Goal: Task Accomplishment & Management: Manage account settings

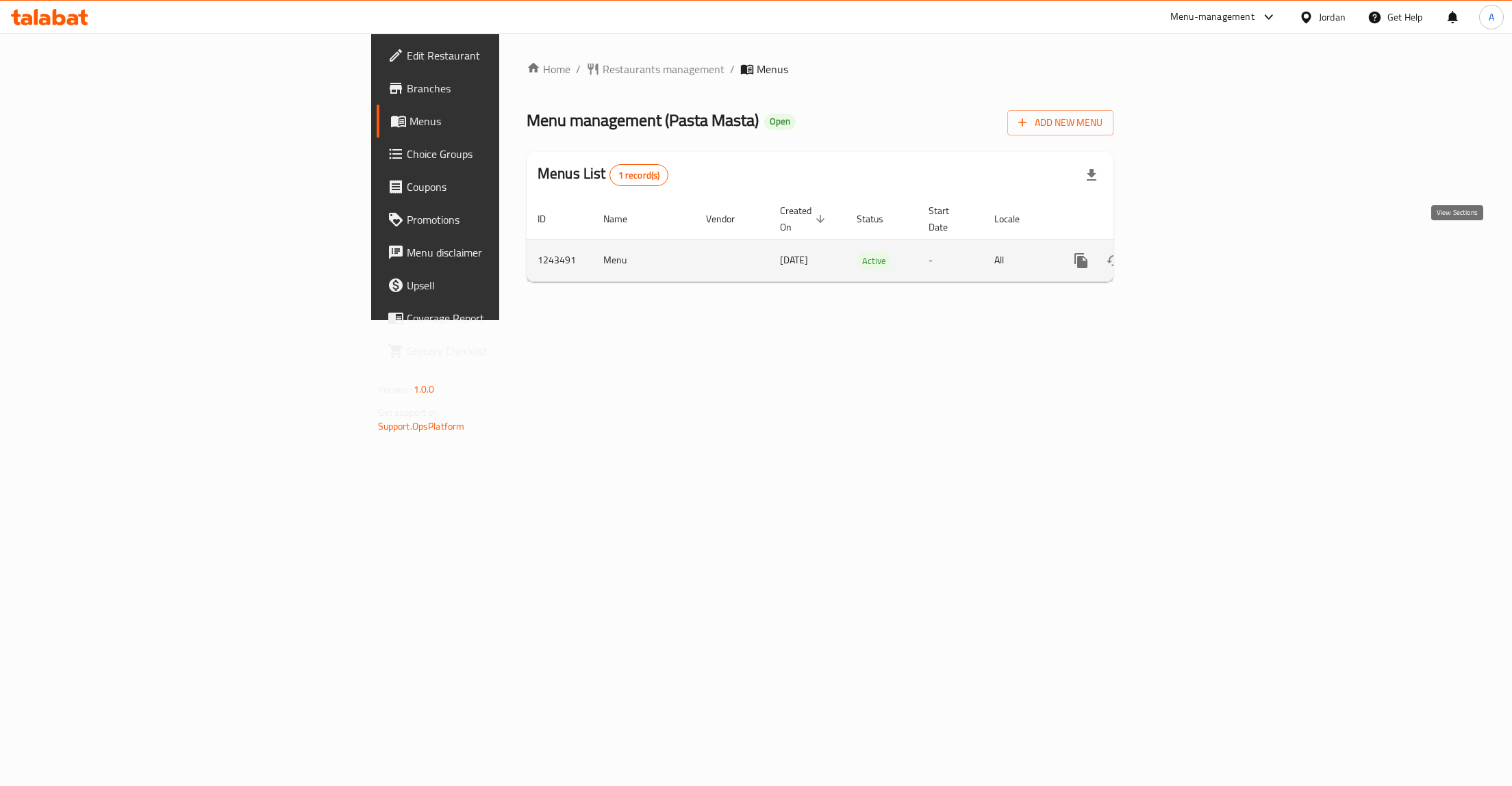
click at [1140, 289] on div "Home / Restaurants management / Menus Menu management ( Pasta Masta ) Open Add …" at bounding box center [819, 177] width 641 height 287
click at [1188, 252] on icon "enhanced table" at bounding box center [1180, 260] width 17 height 17
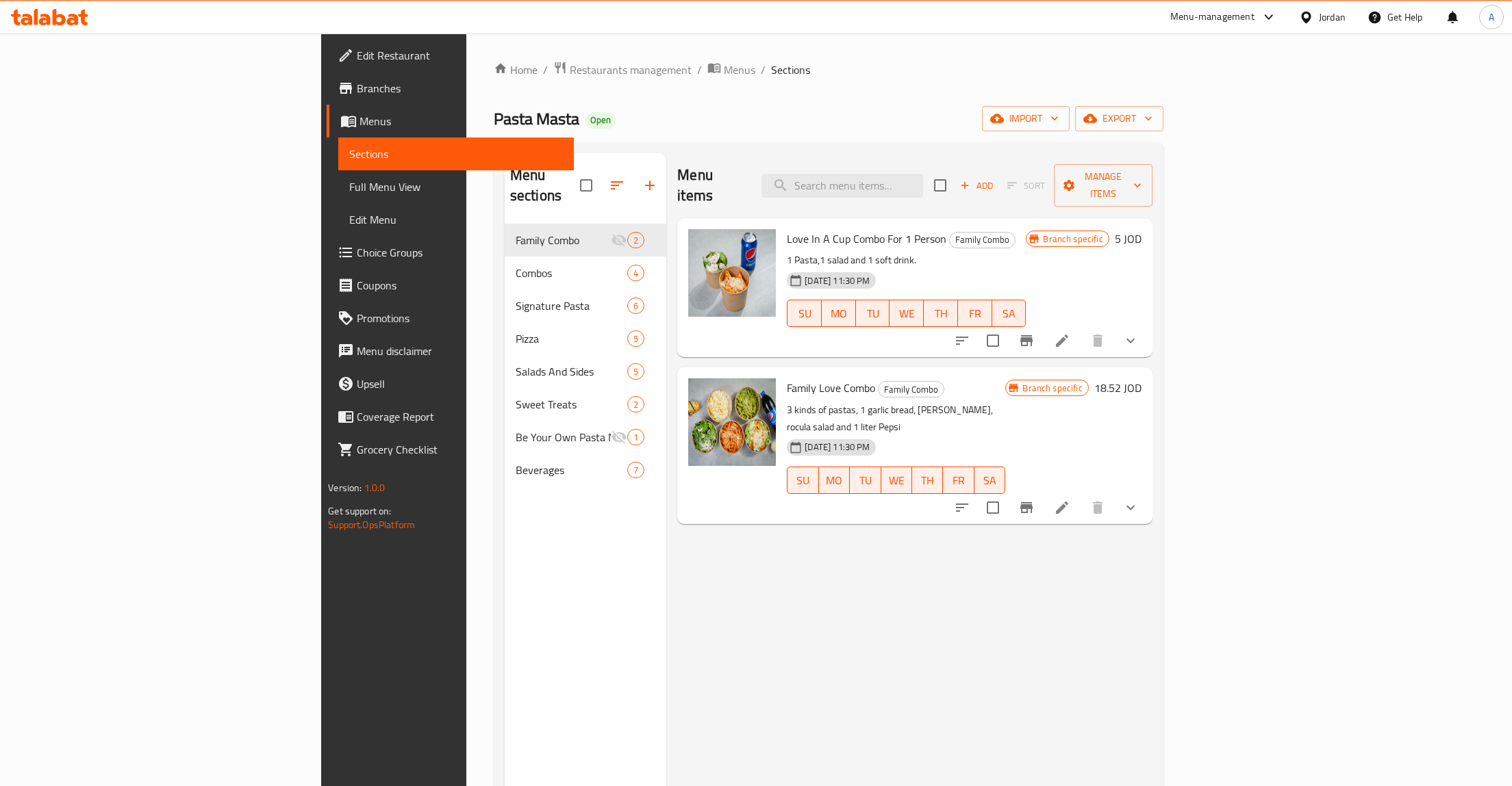
click at [1007, 327] on input "checkbox" at bounding box center [993, 341] width 29 height 29
checkbox input "false"
click at [1032, 335] on icon "Branch-specific-item" at bounding box center [1026, 341] width 12 height 11
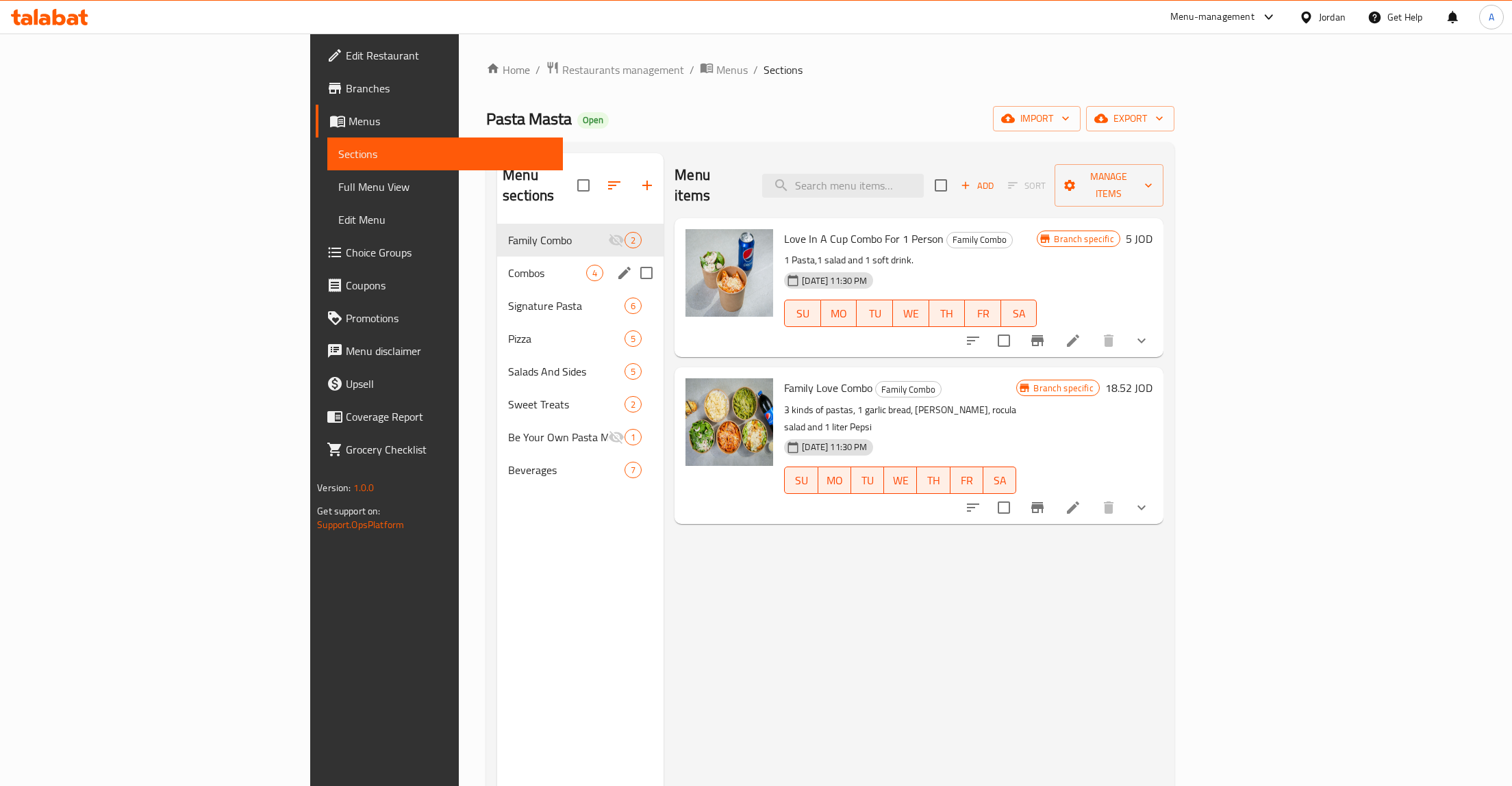
click at [508, 265] on span "Combos" at bounding box center [546, 273] width 78 height 17
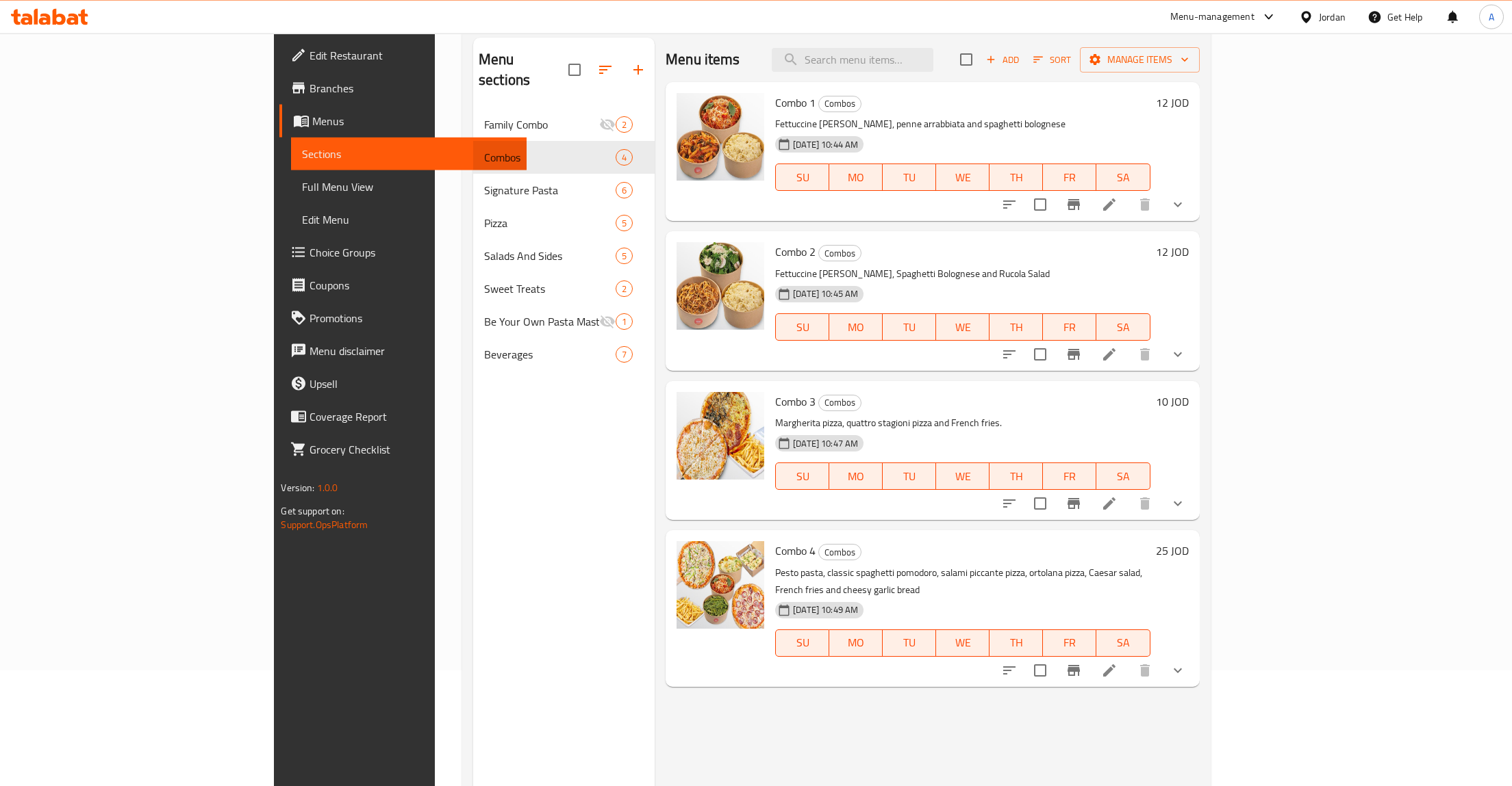
scroll to position [191, 0]
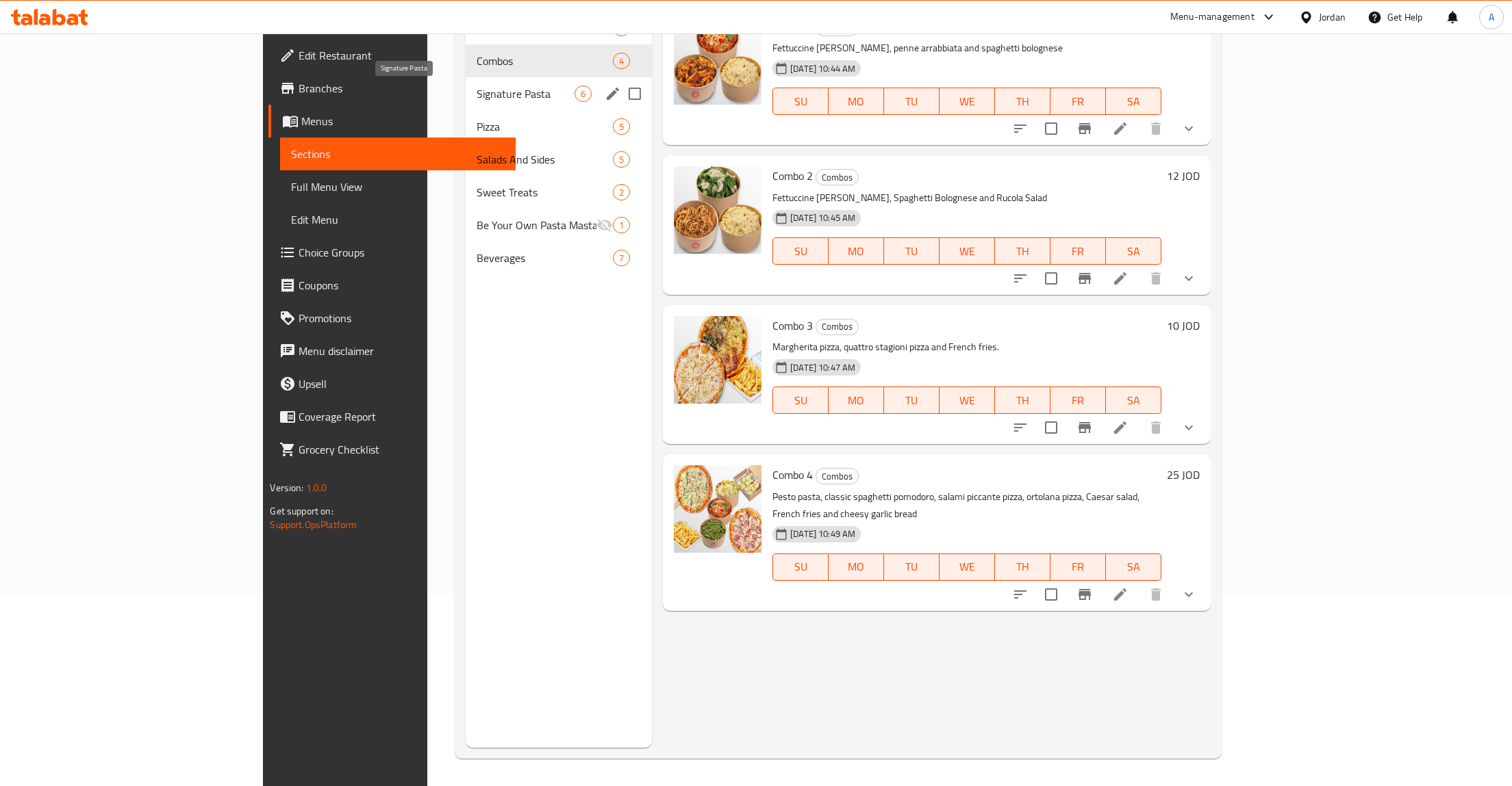
click at [477, 87] on span "Signature Pasta" at bounding box center [525, 94] width 98 height 17
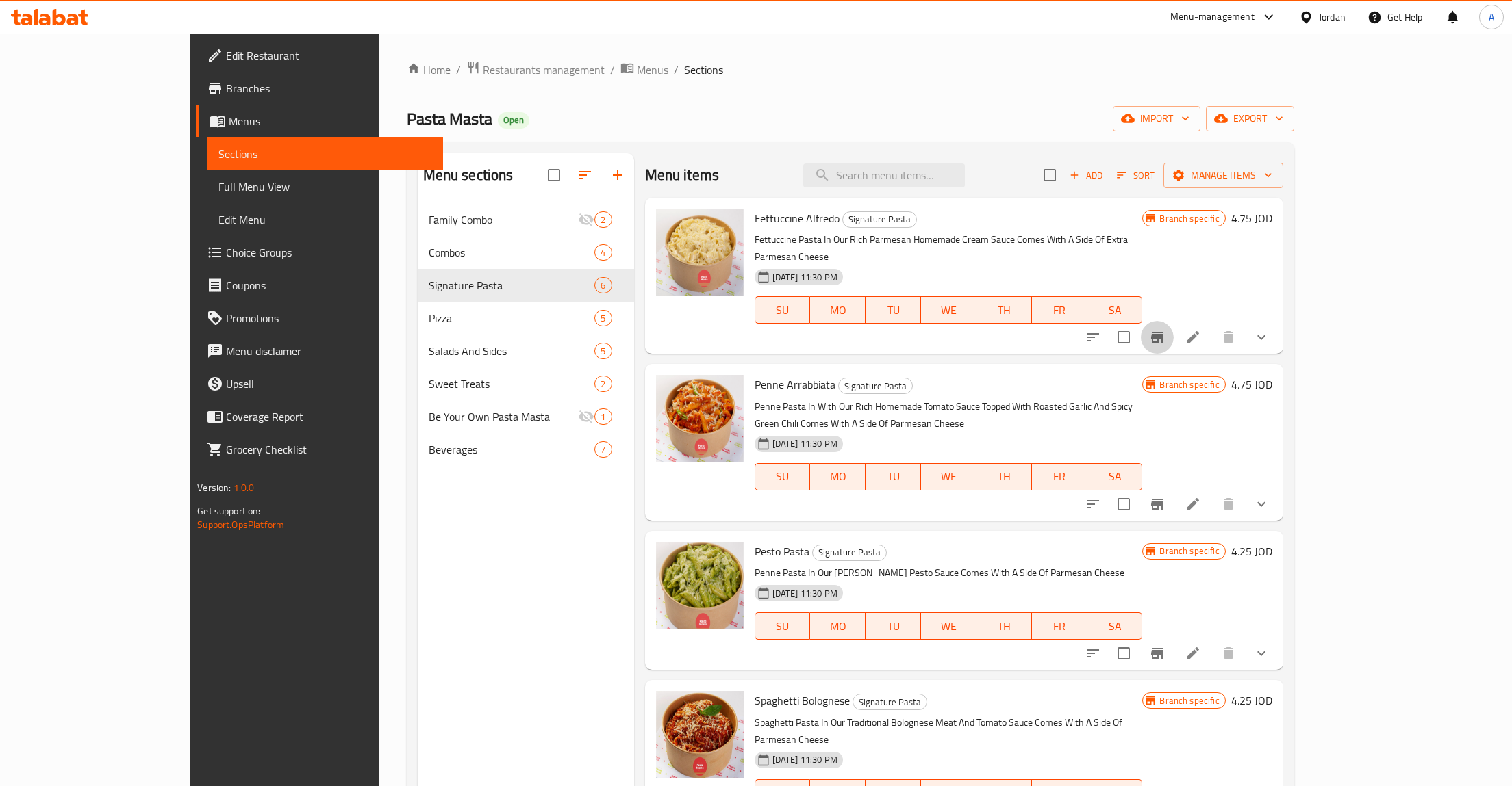
click at [1165, 329] on icon "Branch-specific-item" at bounding box center [1157, 337] width 17 height 17
click at [1163, 332] on icon "Branch-specific-item" at bounding box center [1156, 338] width 12 height 11
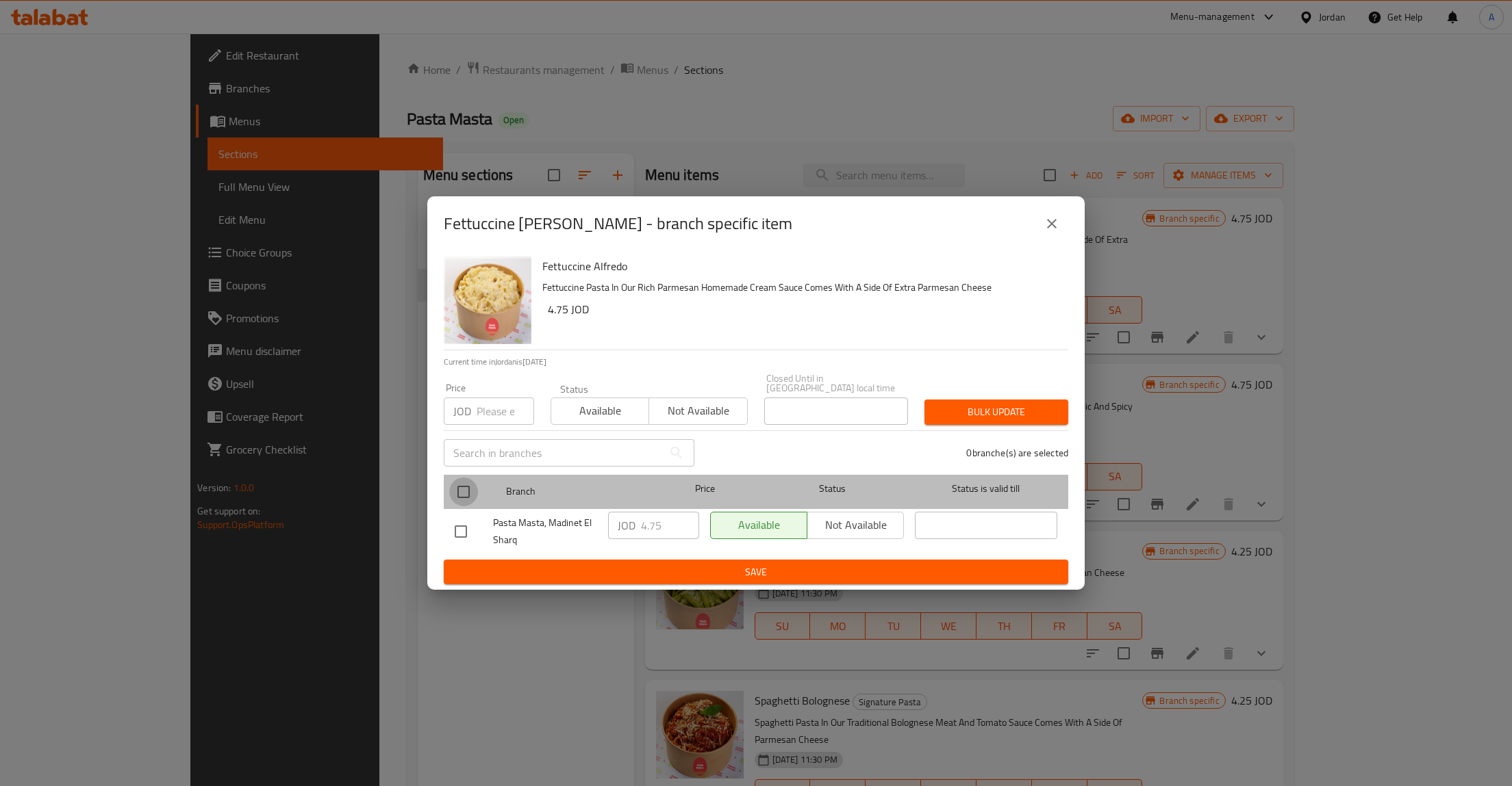
click at [456, 483] on input "checkbox" at bounding box center [464, 492] width 29 height 29
checkbox input "true"
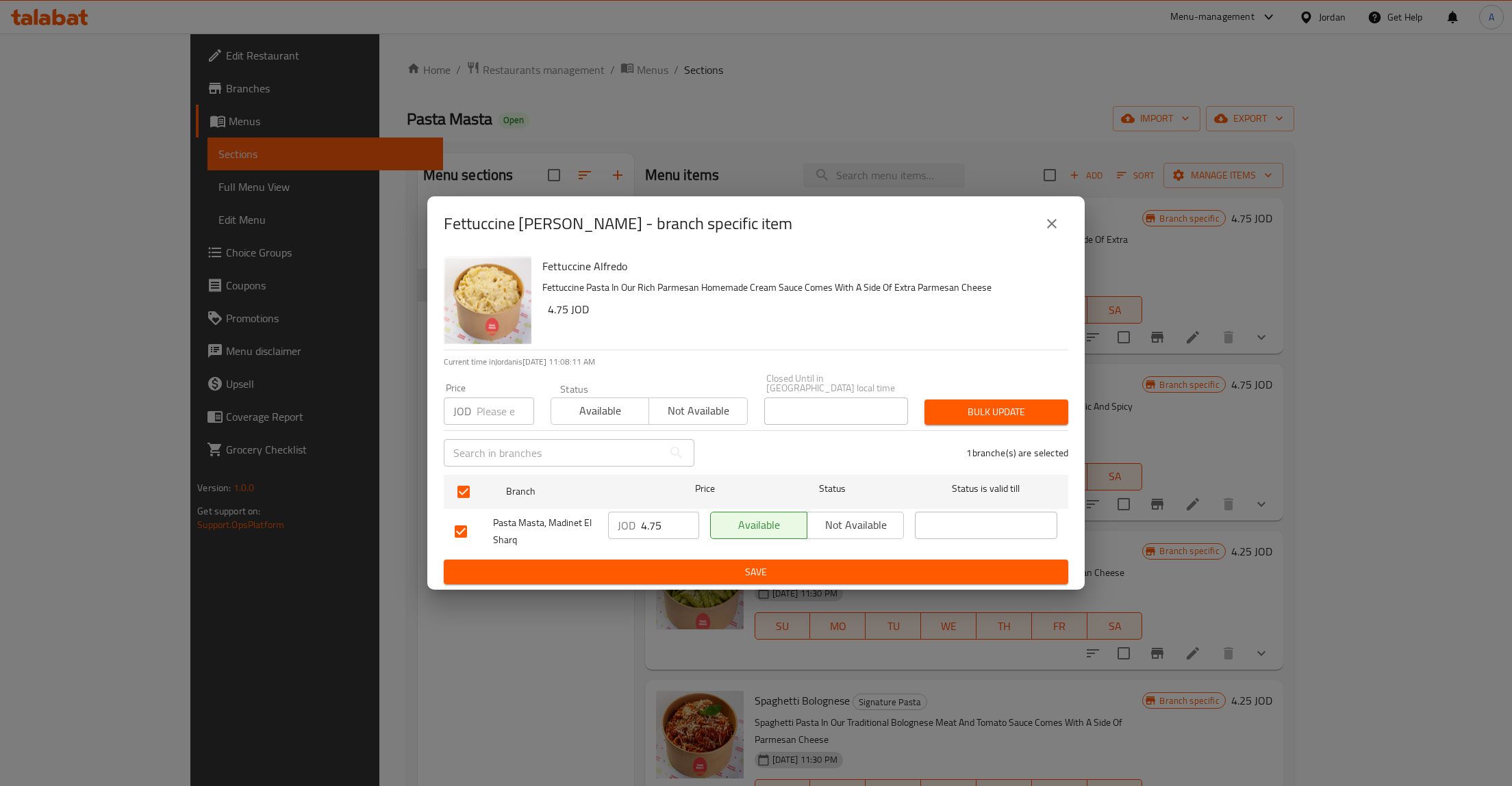
click at [668, 523] on input "4.75" at bounding box center [670, 525] width 58 height 27
type button "0"
type button "1"
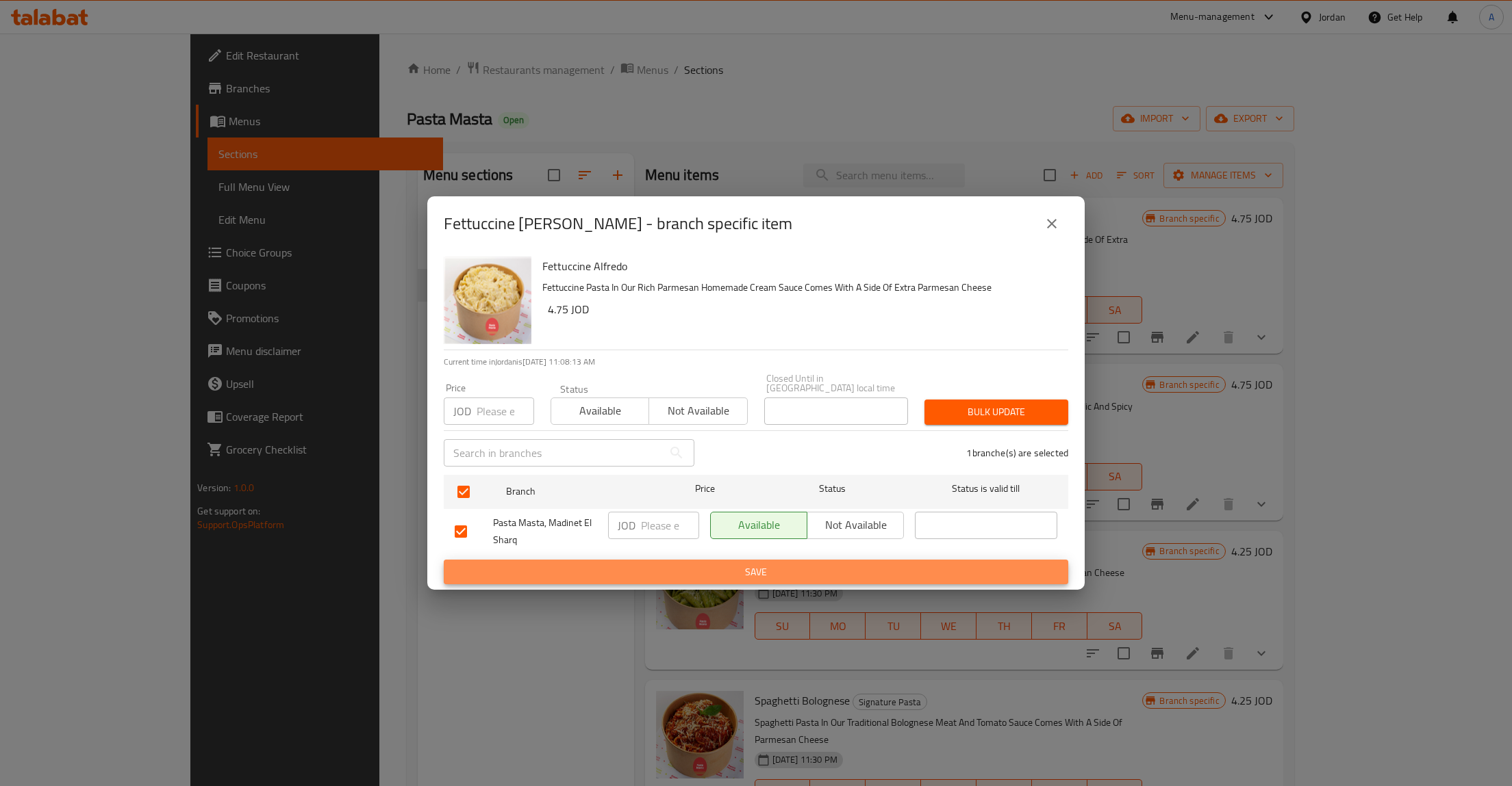
click at [444, 559] on button "Save" at bounding box center [756, 572] width 625 height 26
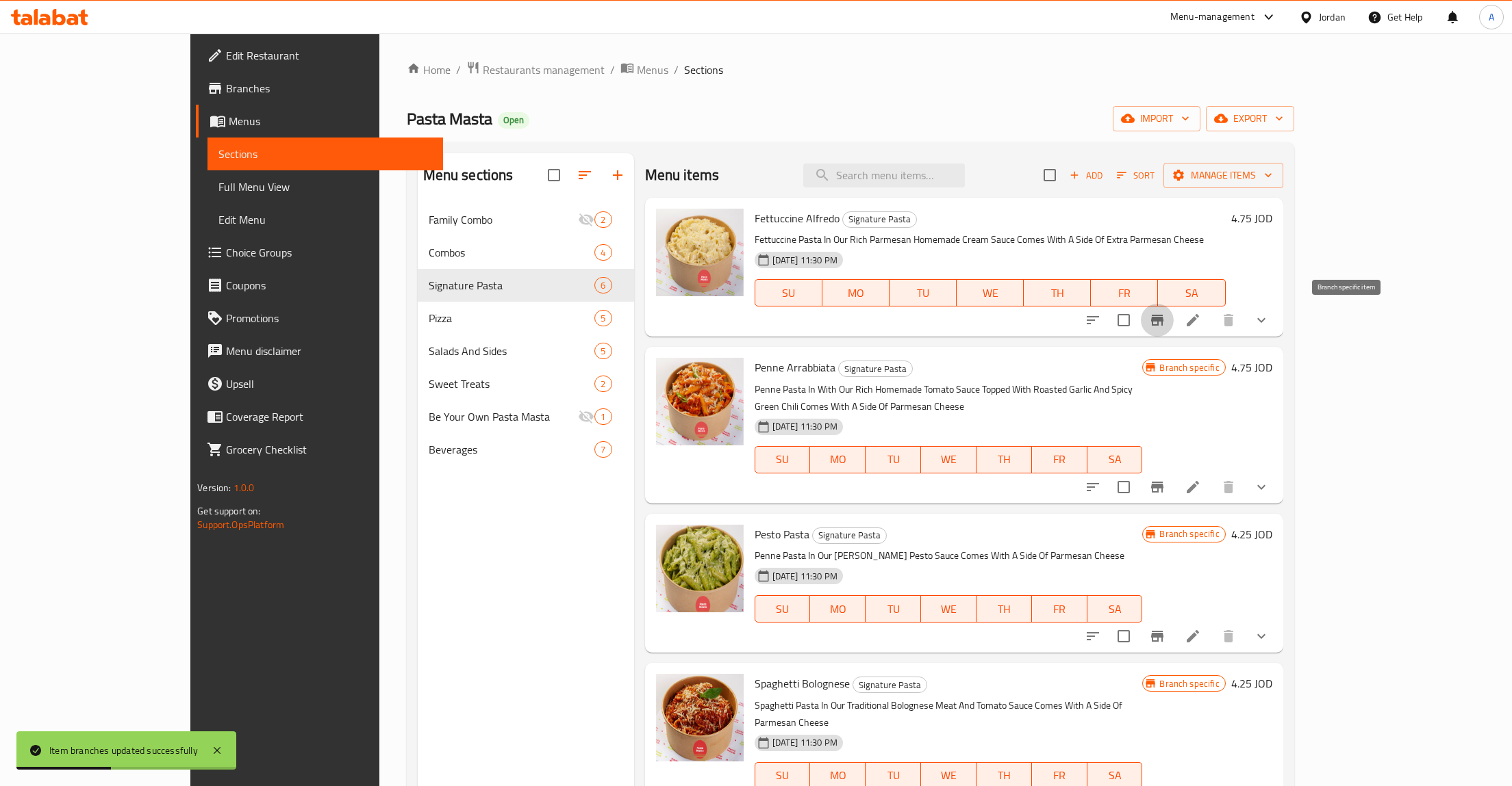
click at [1165, 479] on icon "Branch-specific-item" at bounding box center [1157, 487] width 17 height 17
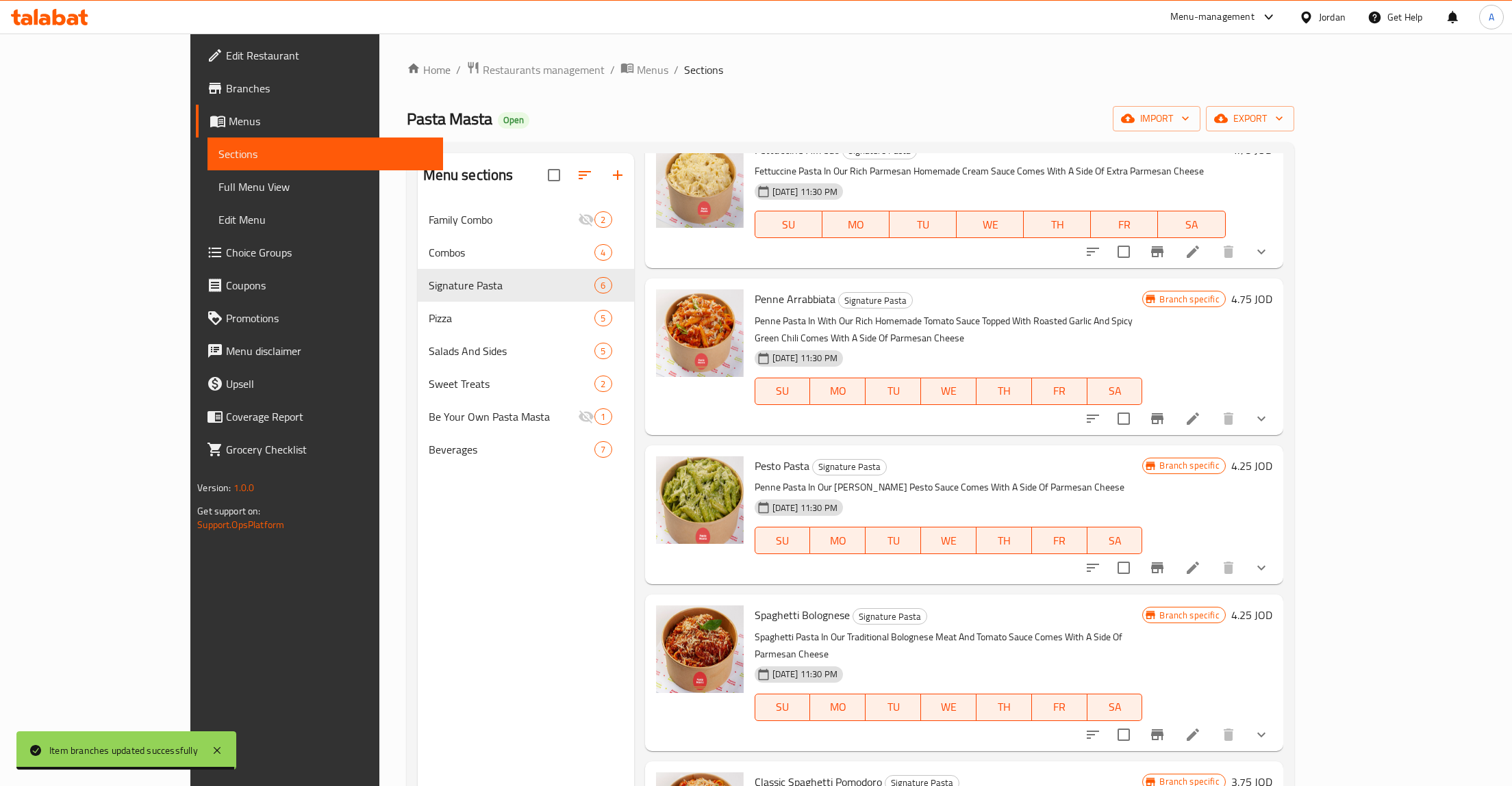
scroll to position [37, 0]
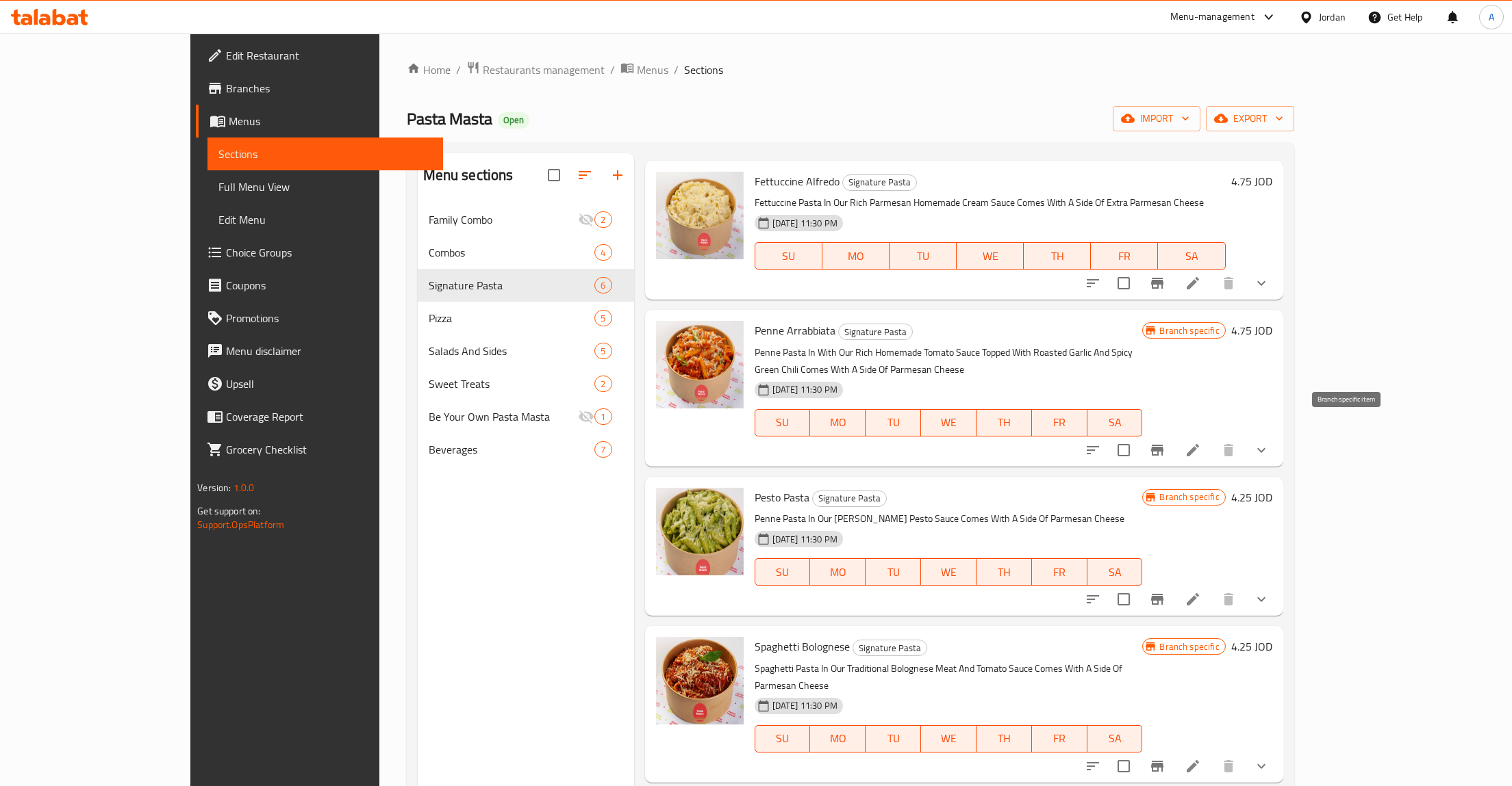
click at [1163, 445] on icon "Branch-specific-item" at bounding box center [1156, 451] width 12 height 11
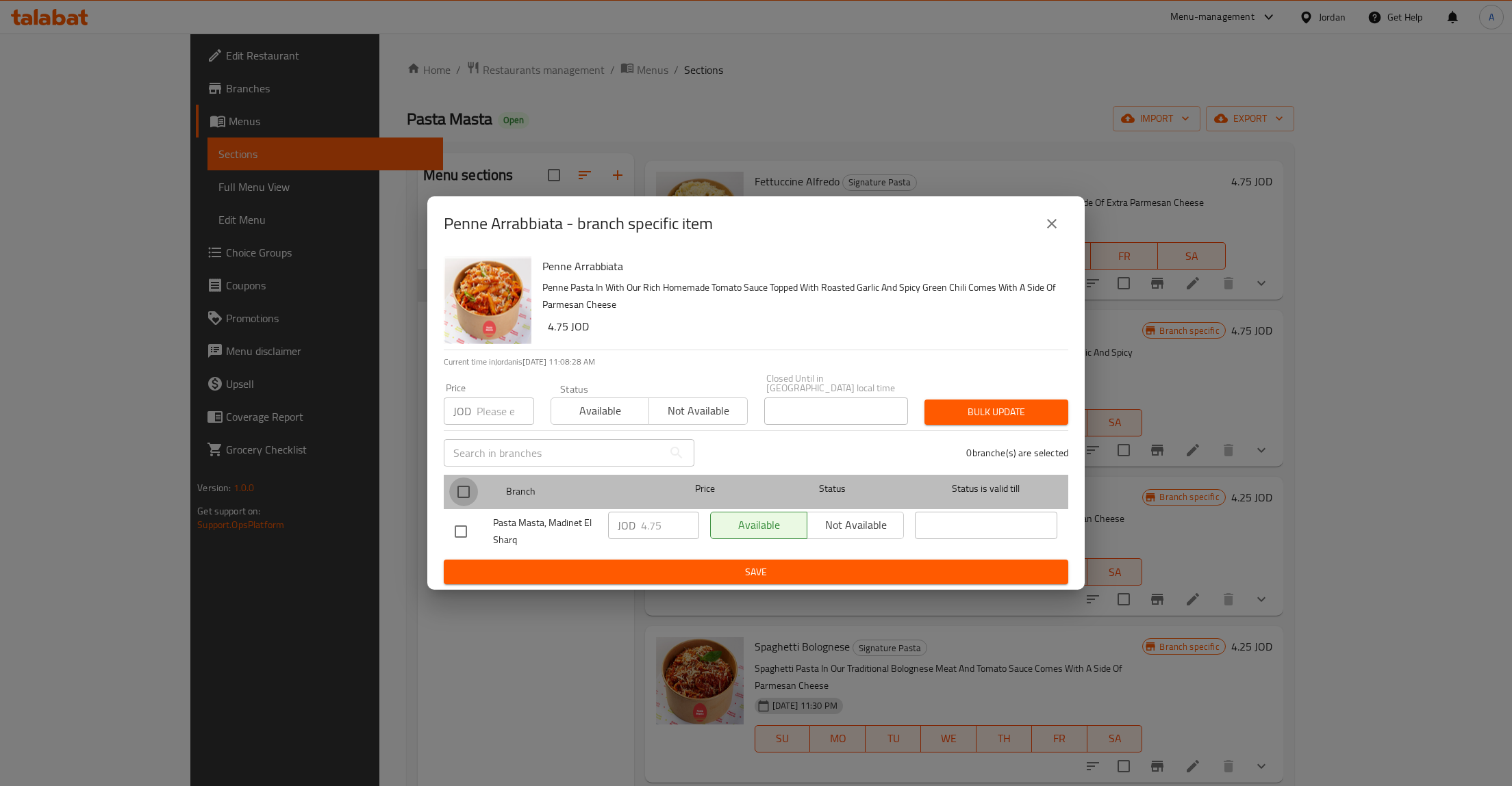
click at [463, 488] on input "checkbox" at bounding box center [464, 492] width 29 height 29
checkbox input "true"
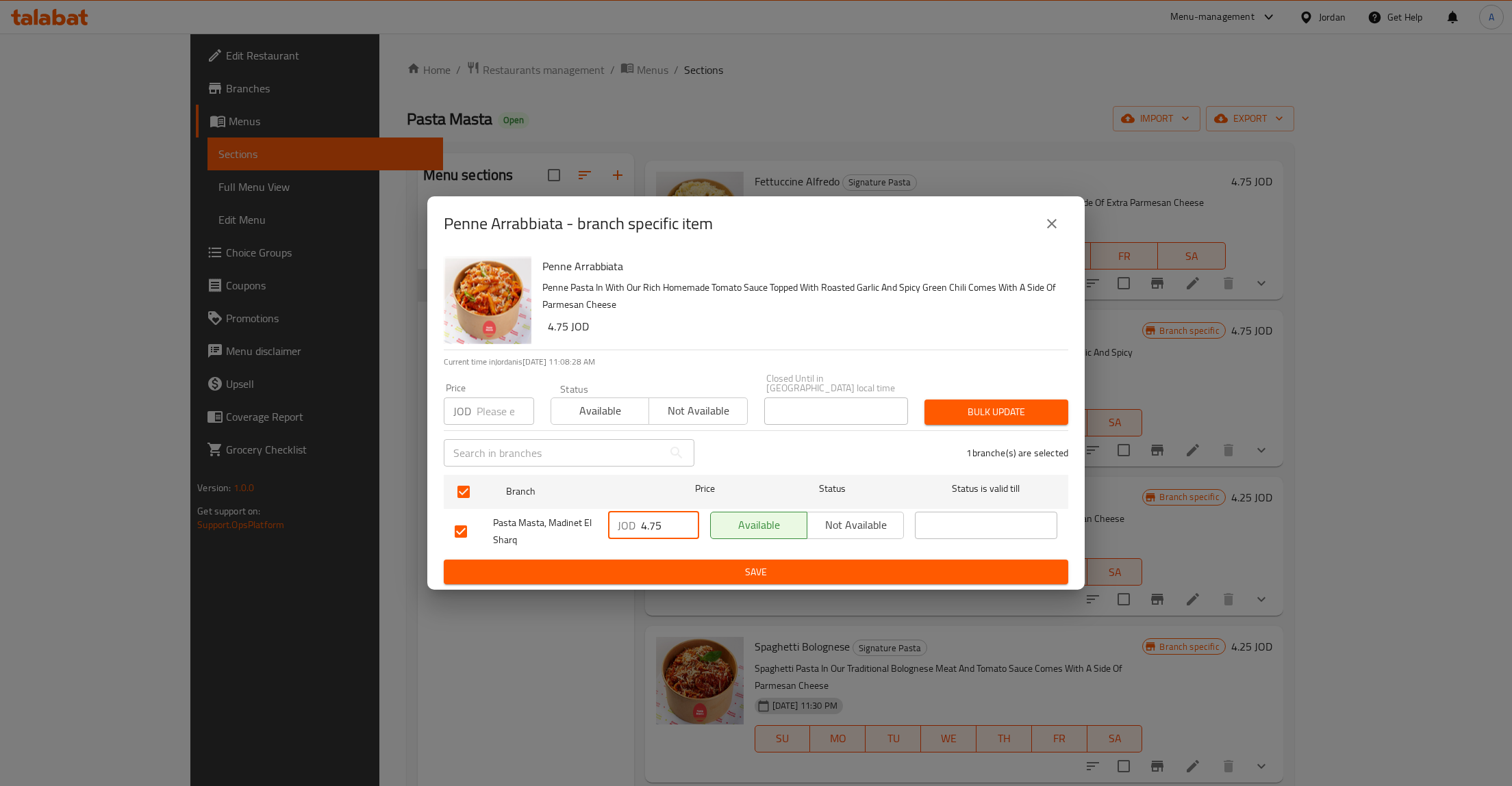
click at [658, 528] on input "4.75" at bounding box center [670, 525] width 58 height 27
type button "0"
type button "1"
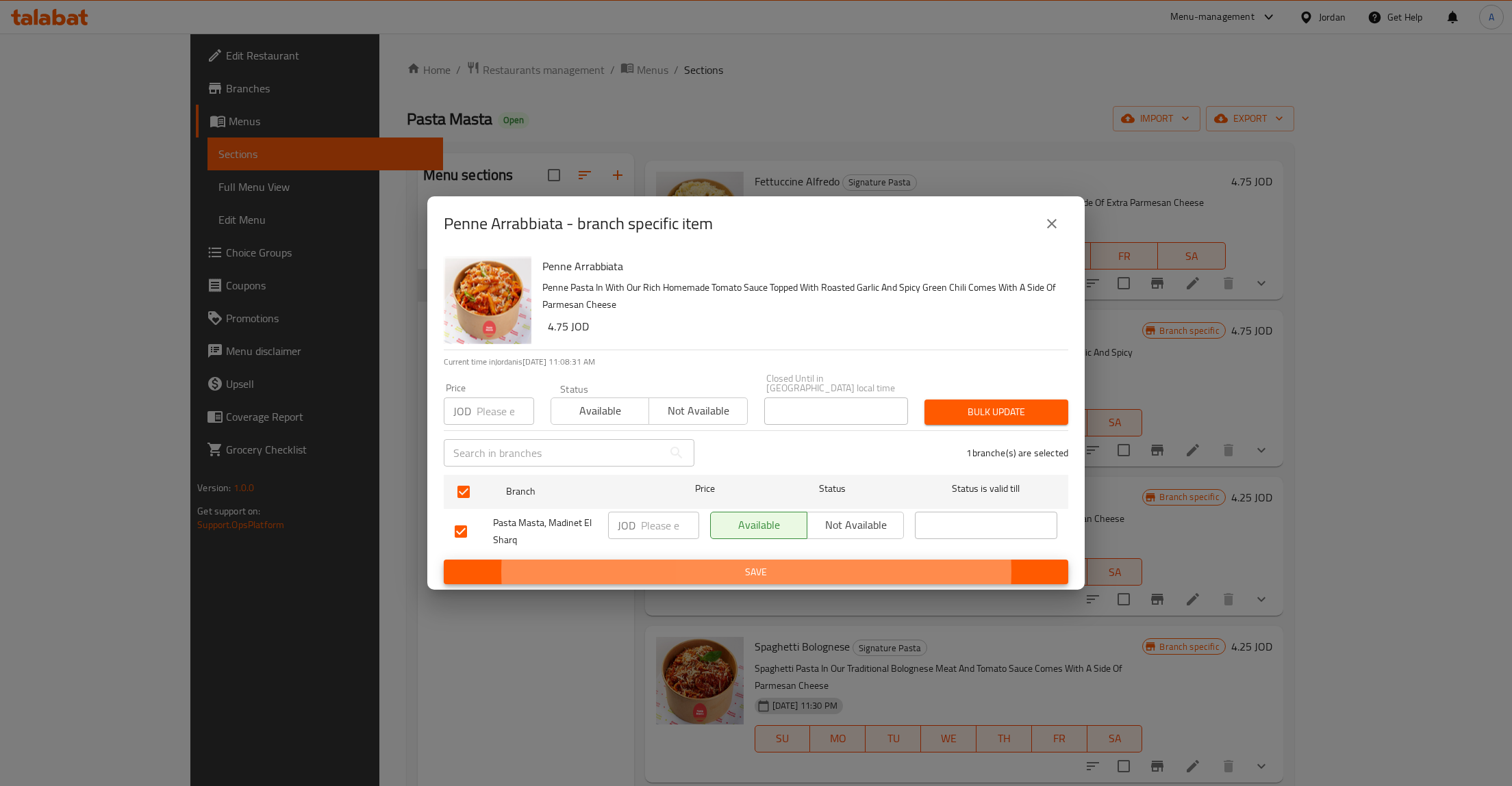
click at [444, 559] on button "Save" at bounding box center [756, 572] width 625 height 26
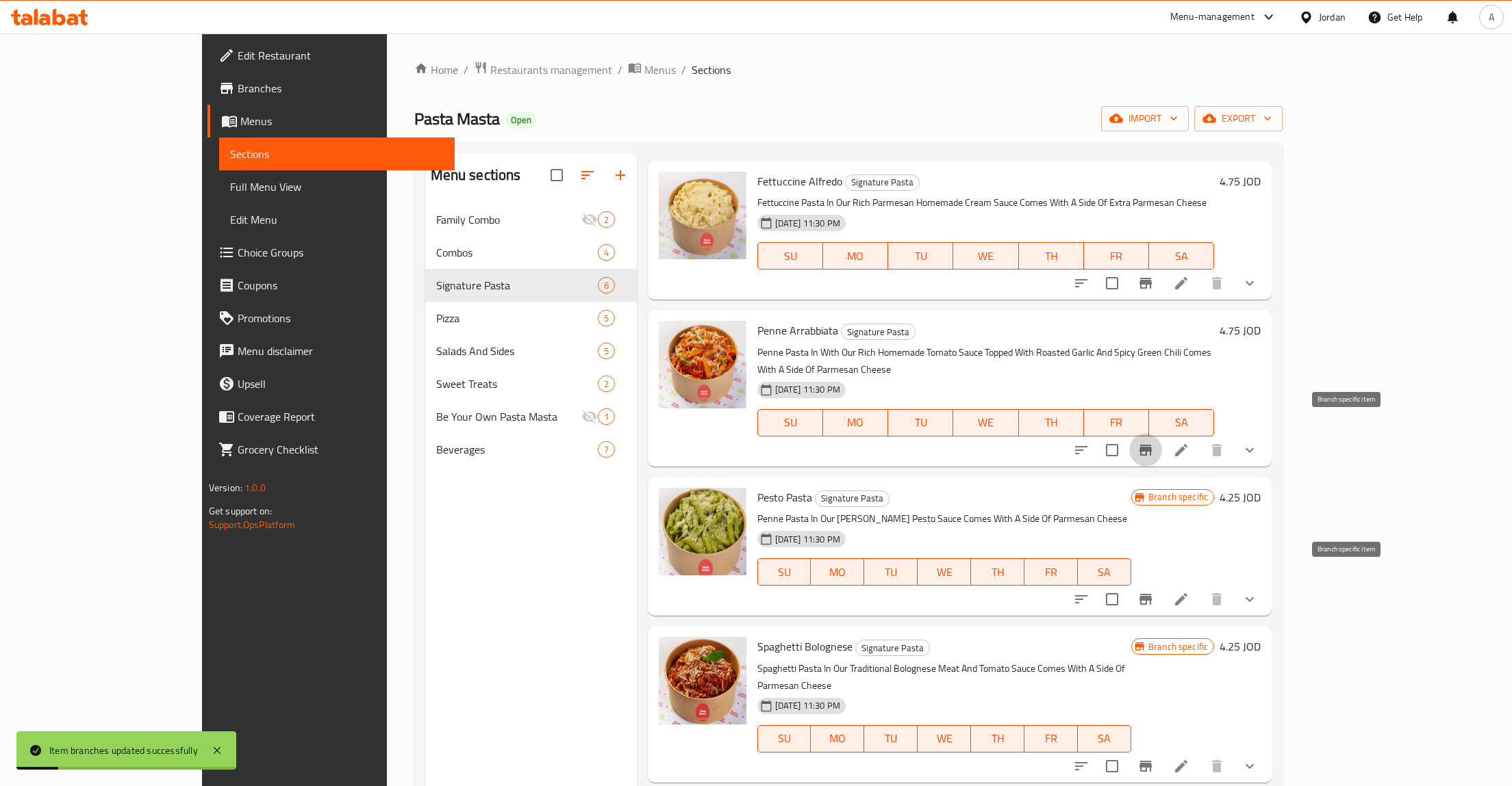
click at [1154, 592] on icon "Branch-specific-item" at bounding box center [1145, 600] width 17 height 17
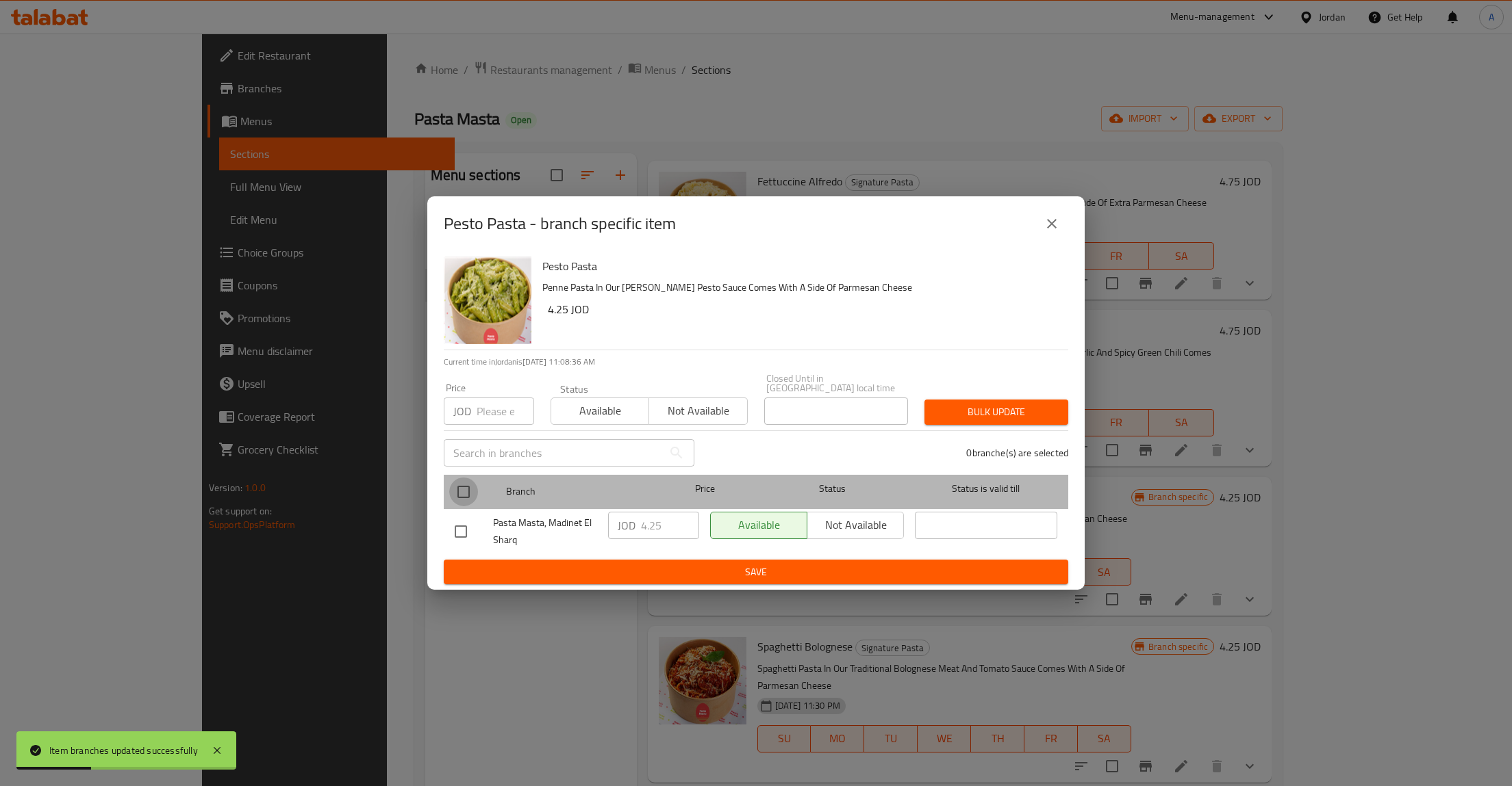
drag, startPoint x: 459, startPoint y: 491, endPoint x: 641, endPoint y: 517, distance: 183.8
click at [460, 491] on input "checkbox" at bounding box center [464, 492] width 29 height 29
checkbox input "true"
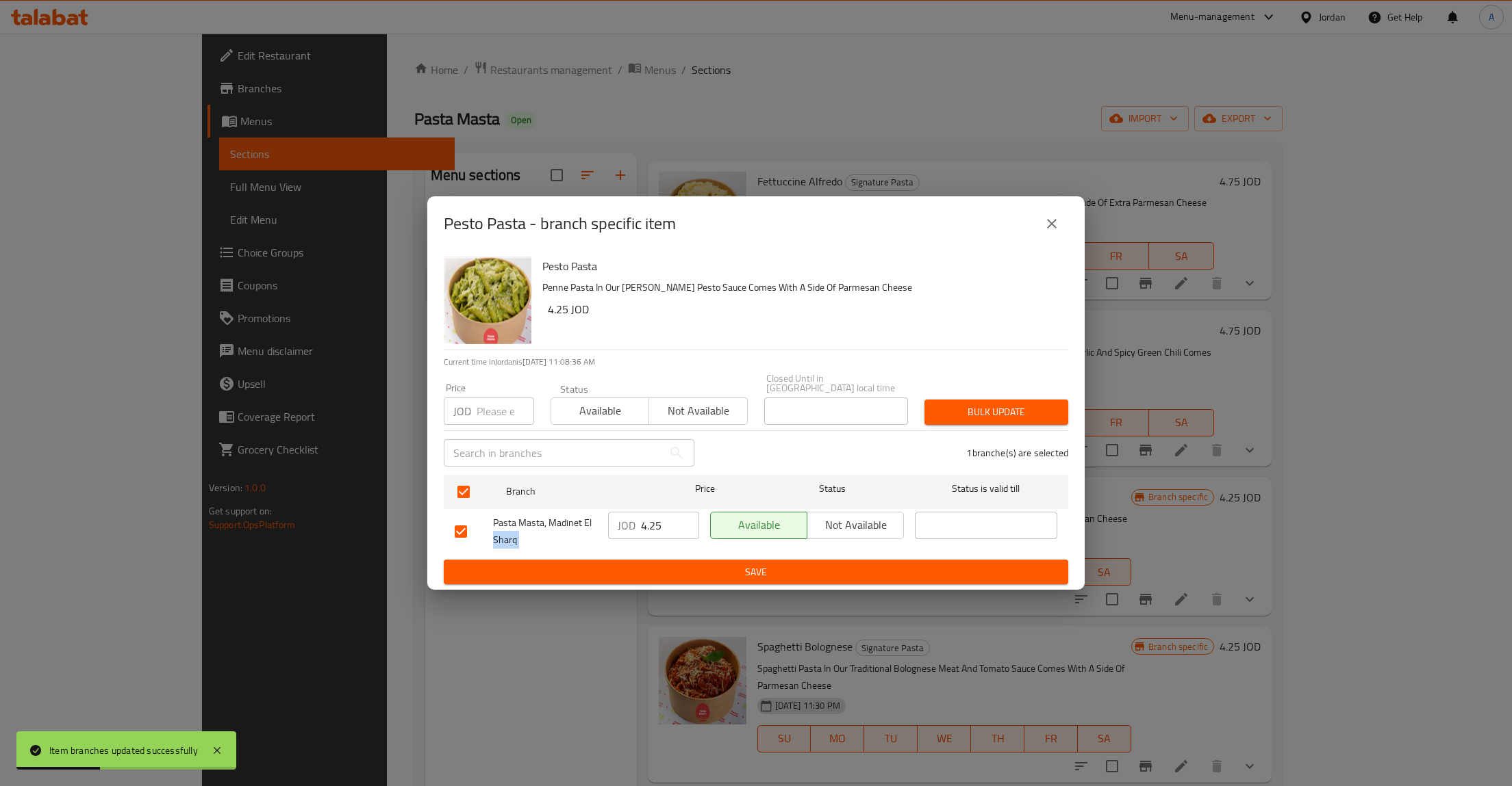
click at [595, 507] on div "Pasta Masta, Madinet El Sharq JOD 4.25 ​ Available Not available ​" at bounding box center [756, 531] width 613 height 50
click at [673, 515] on input "4.25" at bounding box center [670, 525] width 58 height 27
type button "0"
type button "1"
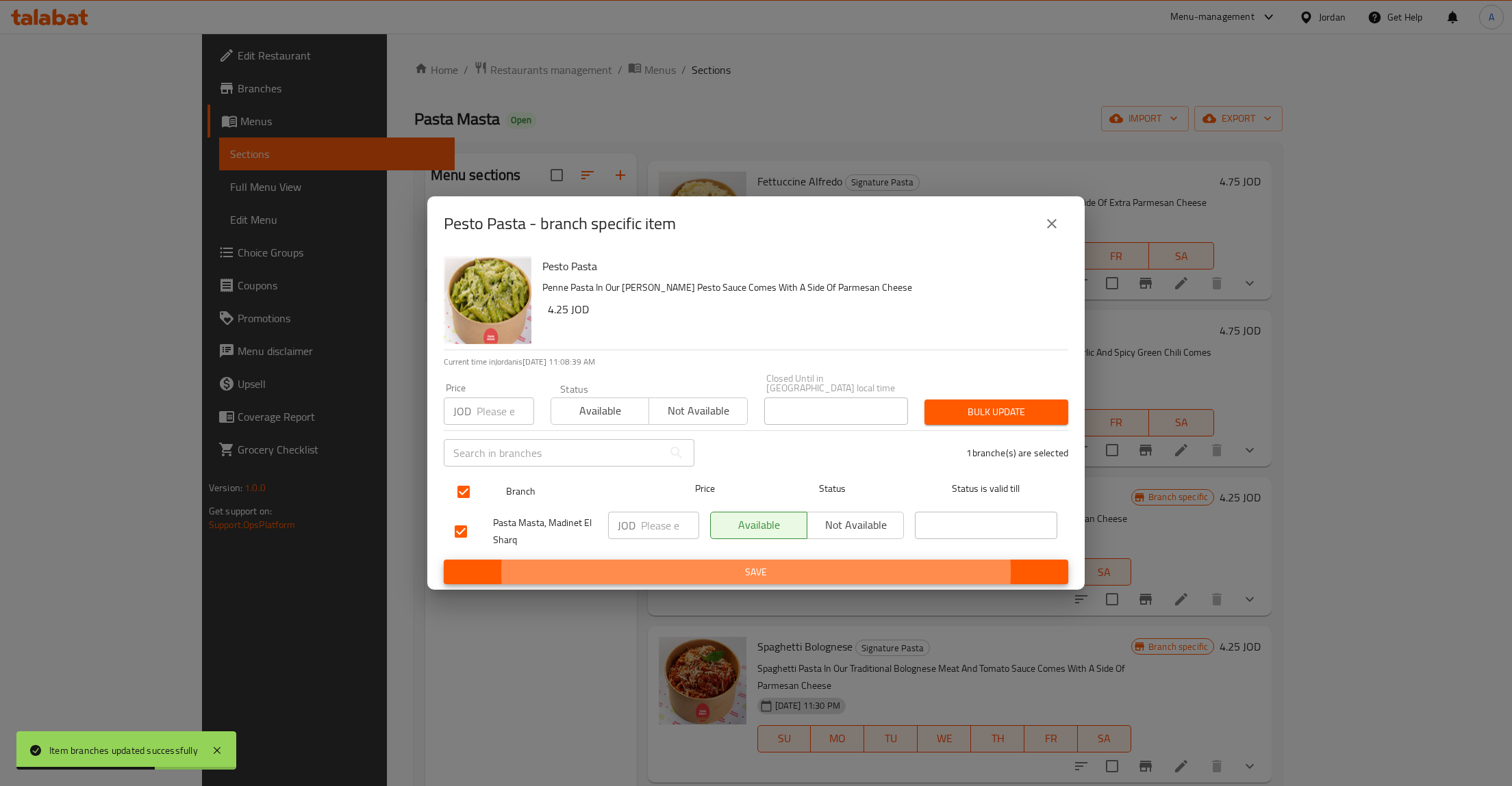
click at [444, 559] on button "Save" at bounding box center [756, 572] width 625 height 26
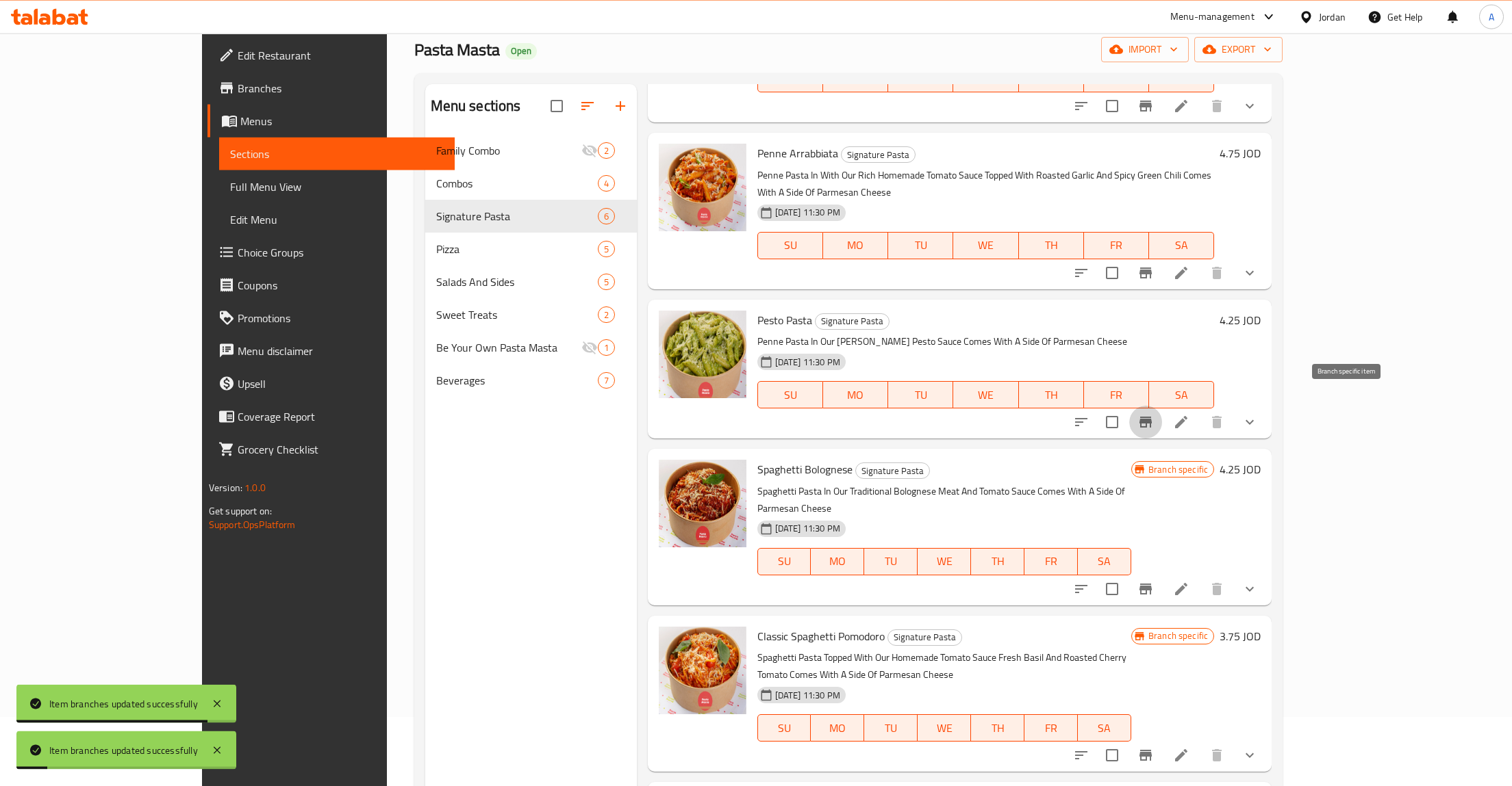
scroll to position [142, 0]
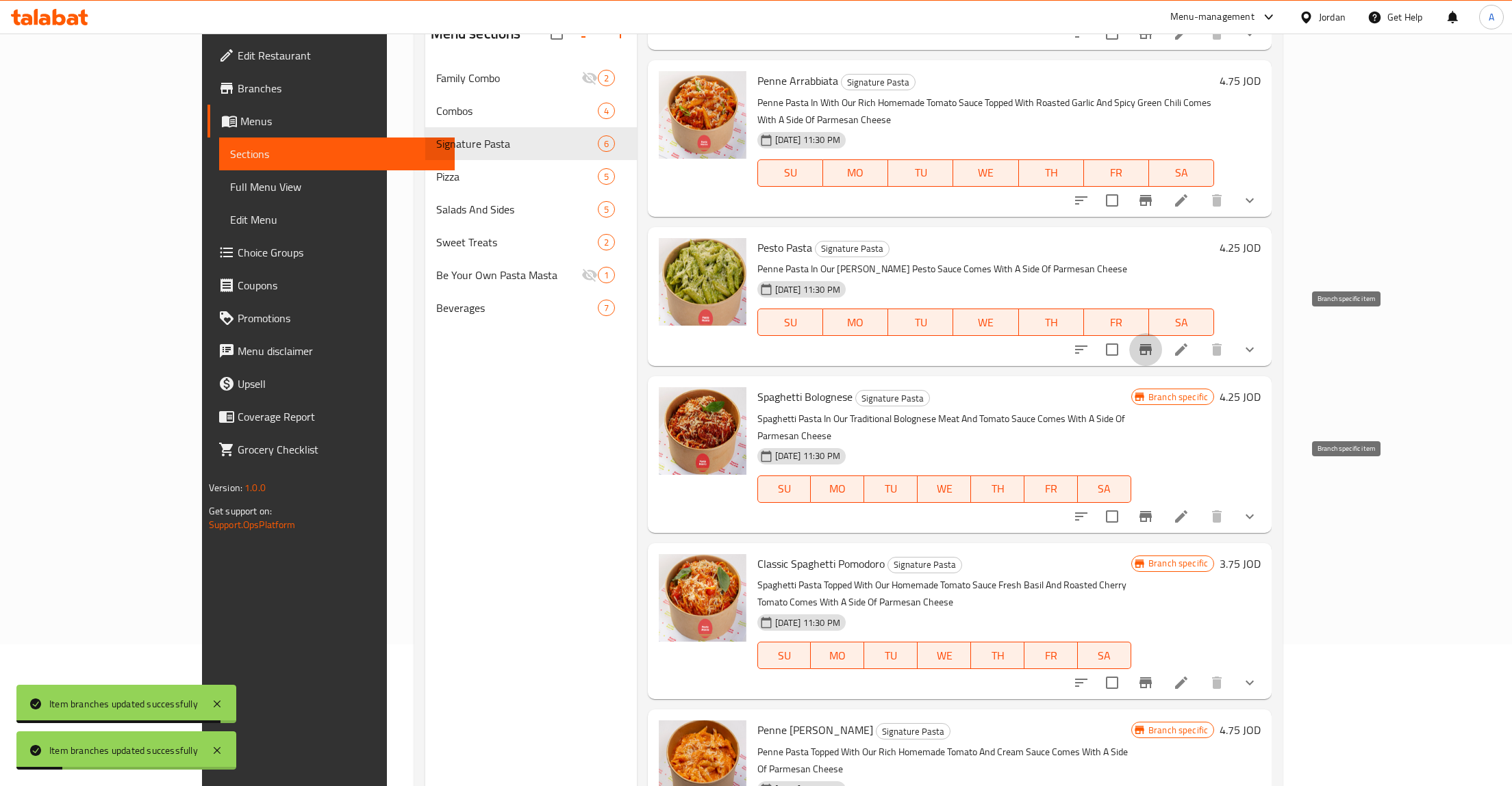
click at [1152, 511] on icon "Branch-specific-item" at bounding box center [1145, 517] width 12 height 11
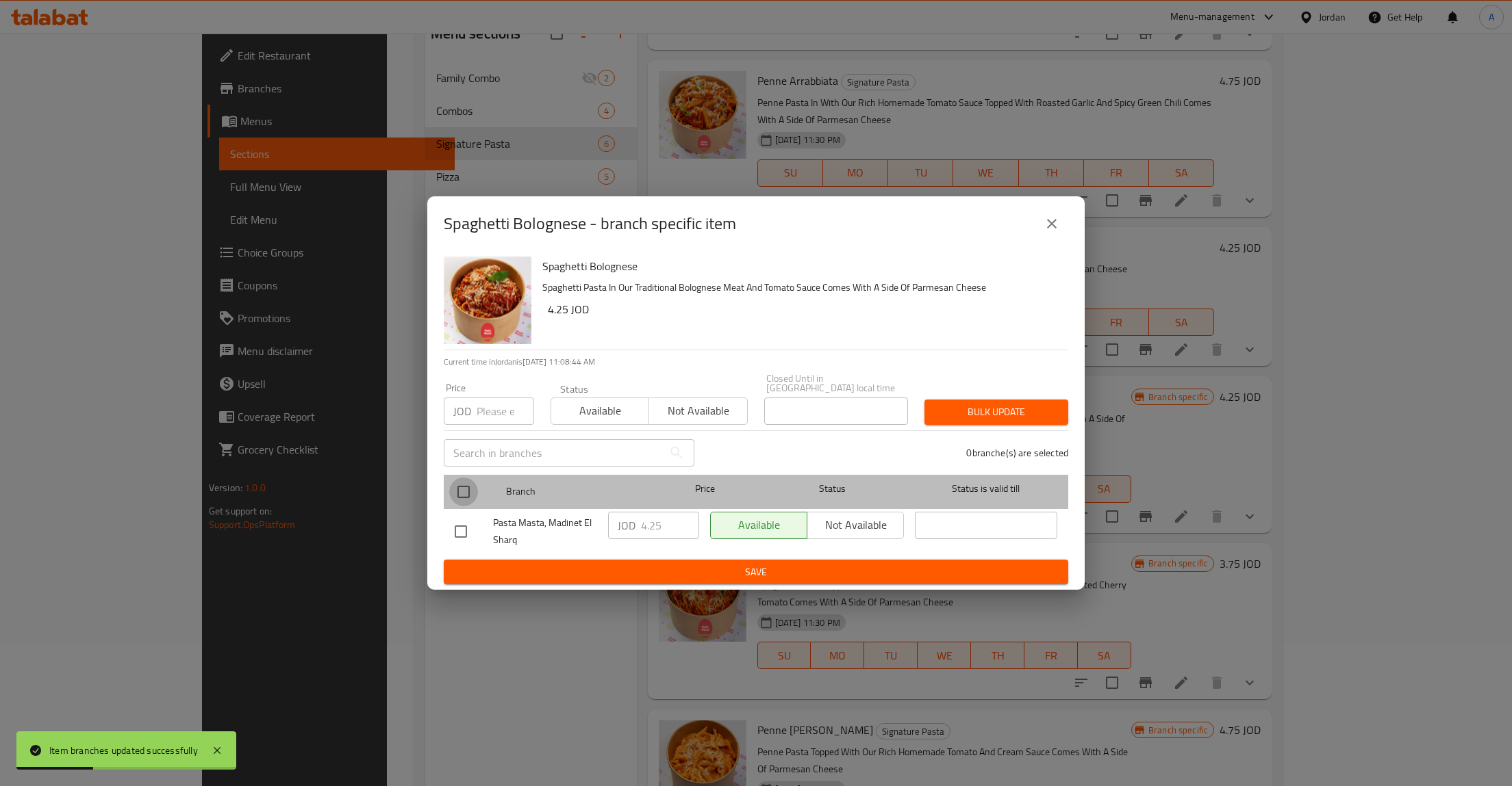
click at [468, 488] on input "checkbox" at bounding box center [464, 492] width 29 height 29
checkbox input "true"
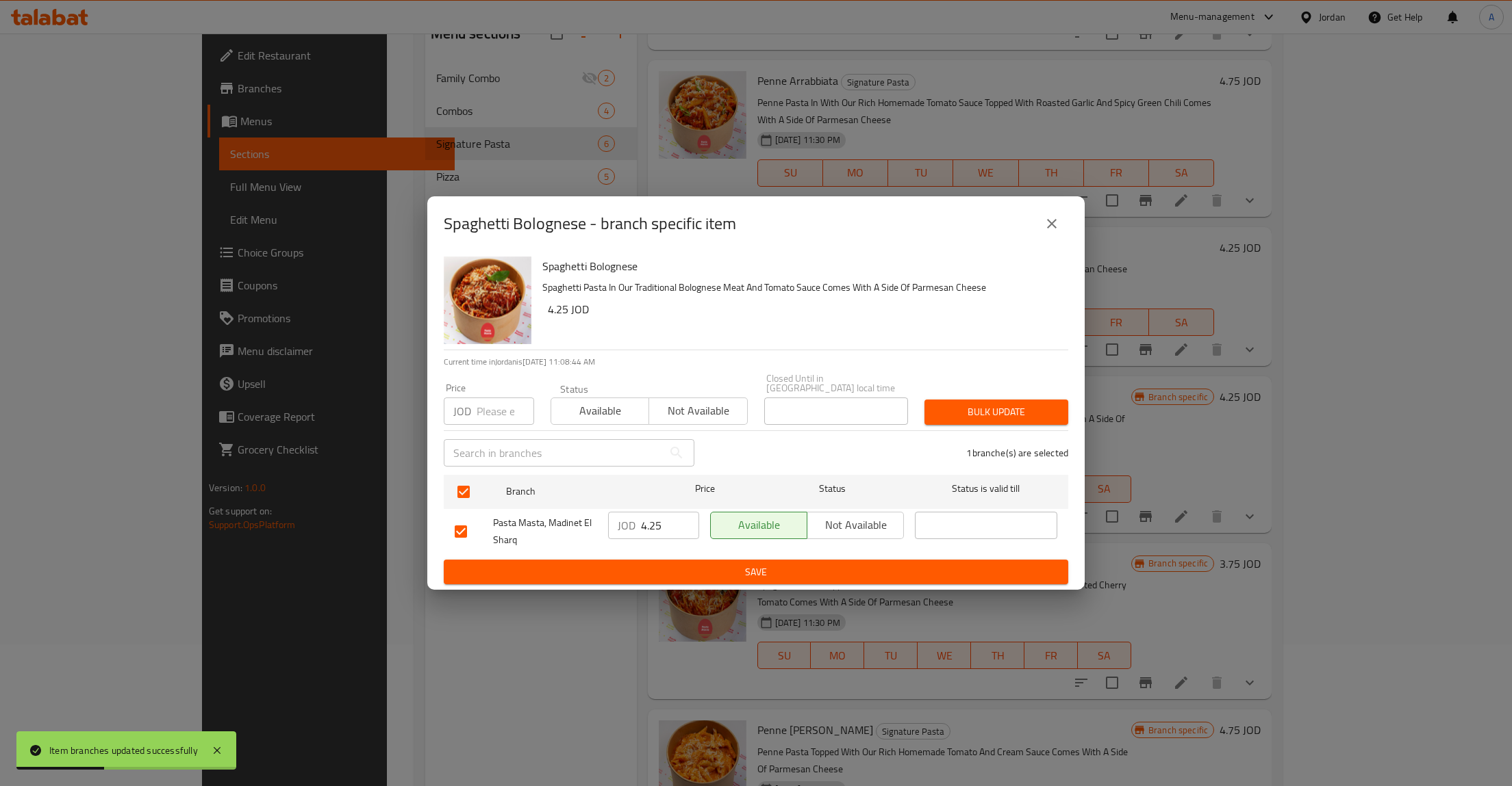
drag, startPoint x: 621, startPoint y: 512, endPoint x: 658, endPoint y: 517, distance: 37.3
click at [622, 517] on p "JOD" at bounding box center [626, 525] width 18 height 17
click at [658, 517] on input "4.25" at bounding box center [670, 525] width 58 height 27
type button "0"
type button "1"
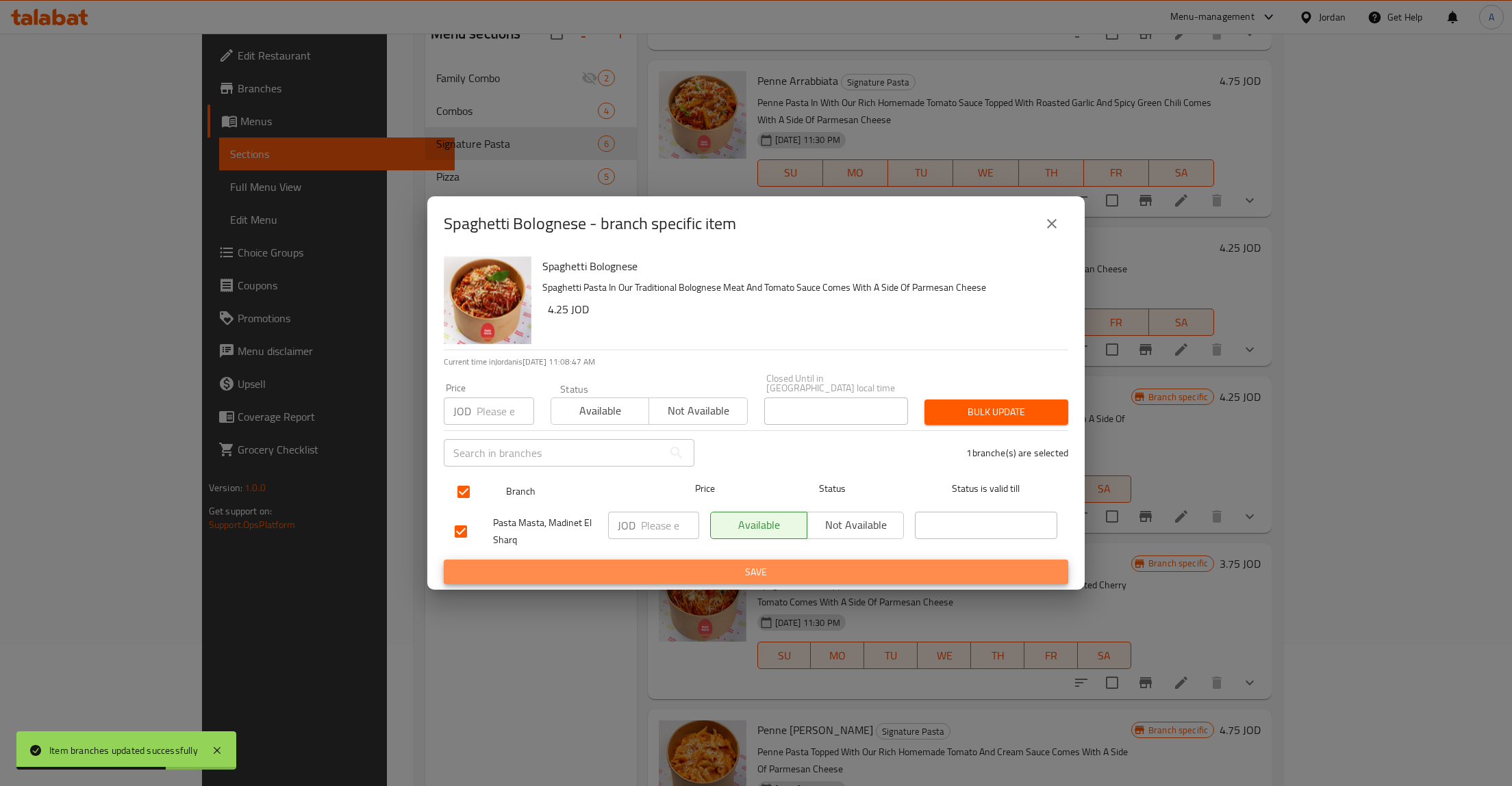
click at [444, 559] on button "Save" at bounding box center [756, 572] width 625 height 26
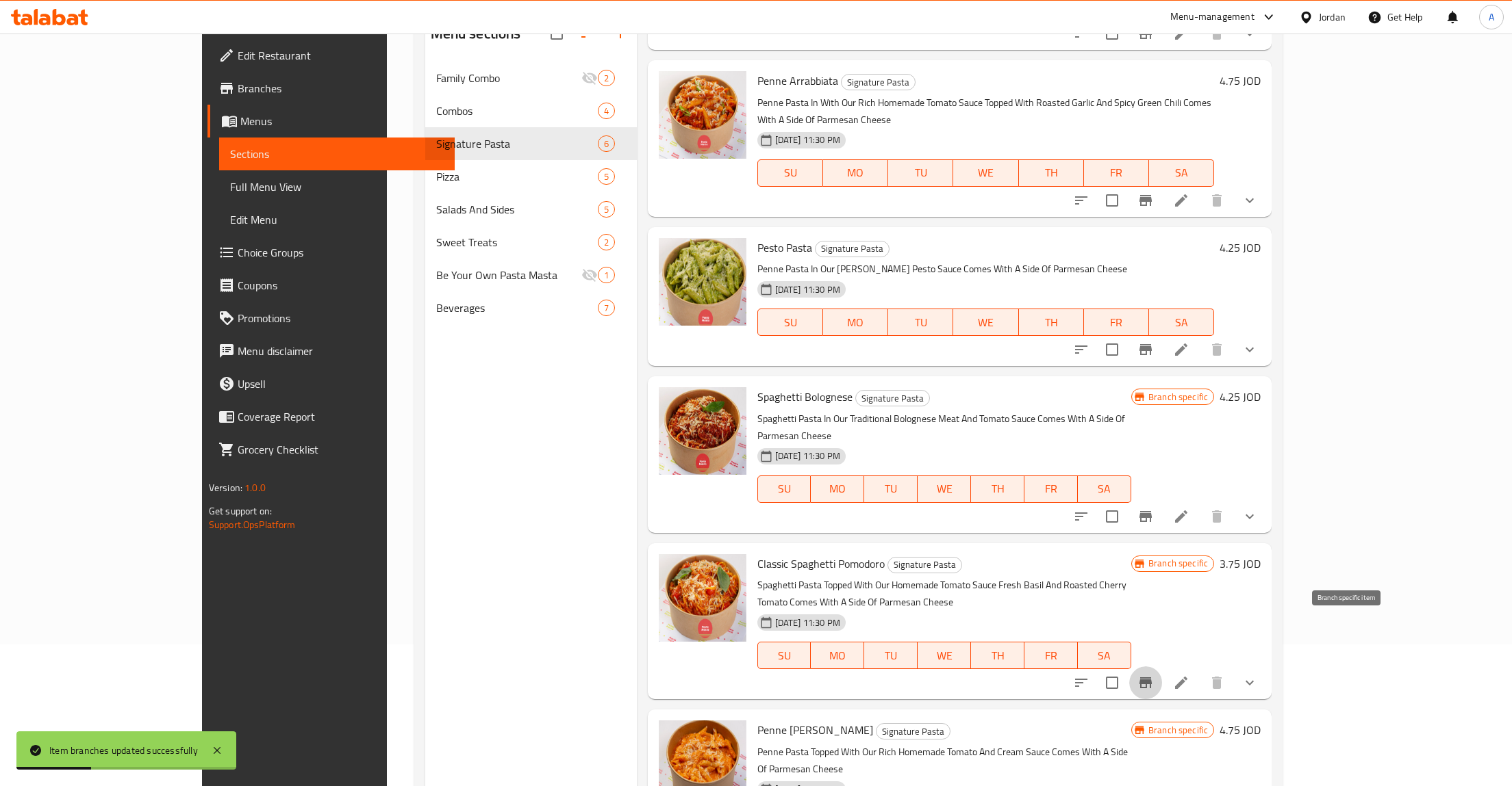
click at [1154, 675] on icon "Branch-specific-item" at bounding box center [1145, 683] width 17 height 17
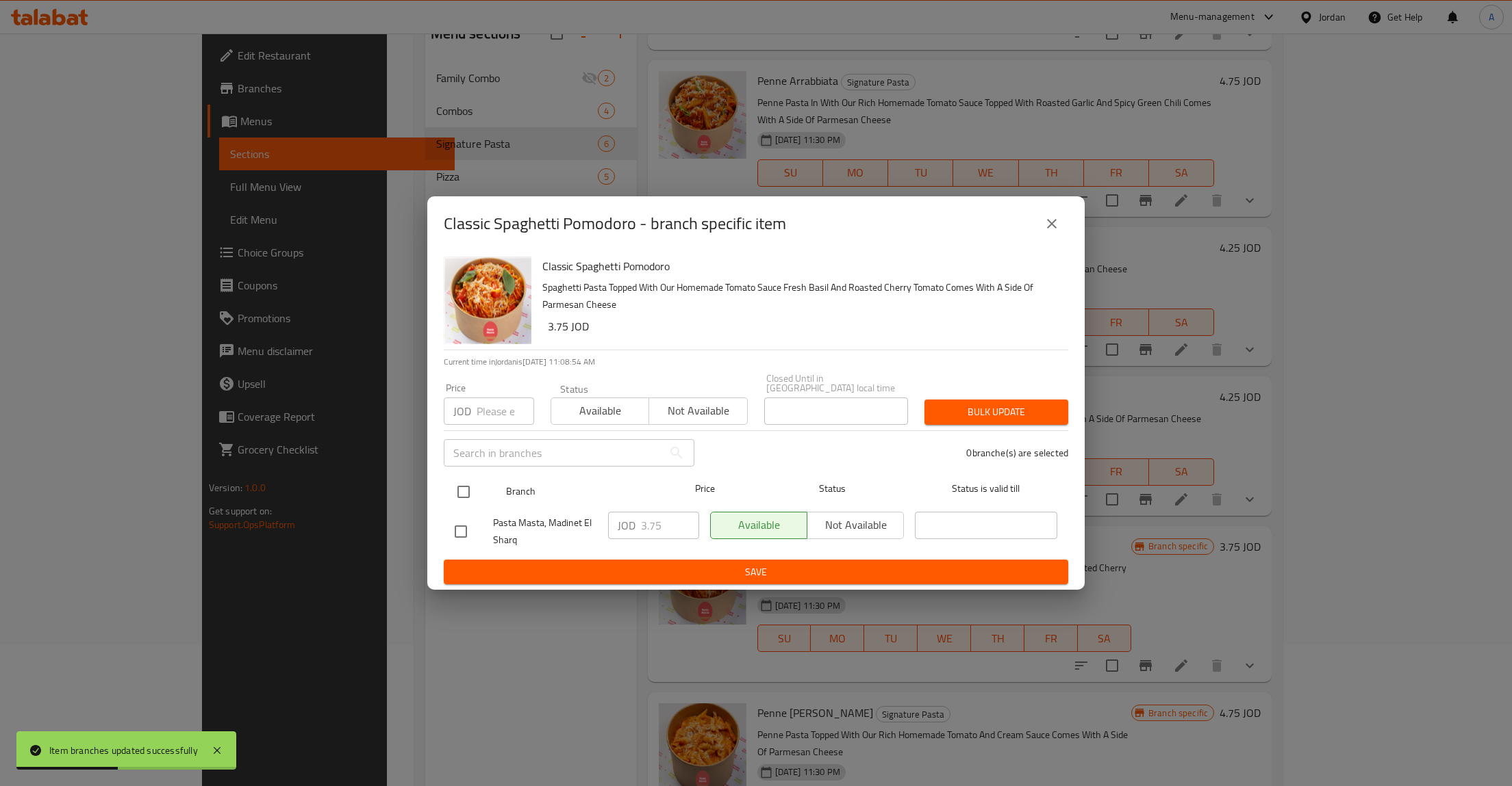
click at [461, 489] on input "checkbox" at bounding box center [464, 492] width 29 height 29
checkbox input "true"
click at [676, 533] on input "3.75" at bounding box center [670, 525] width 58 height 27
type button "0"
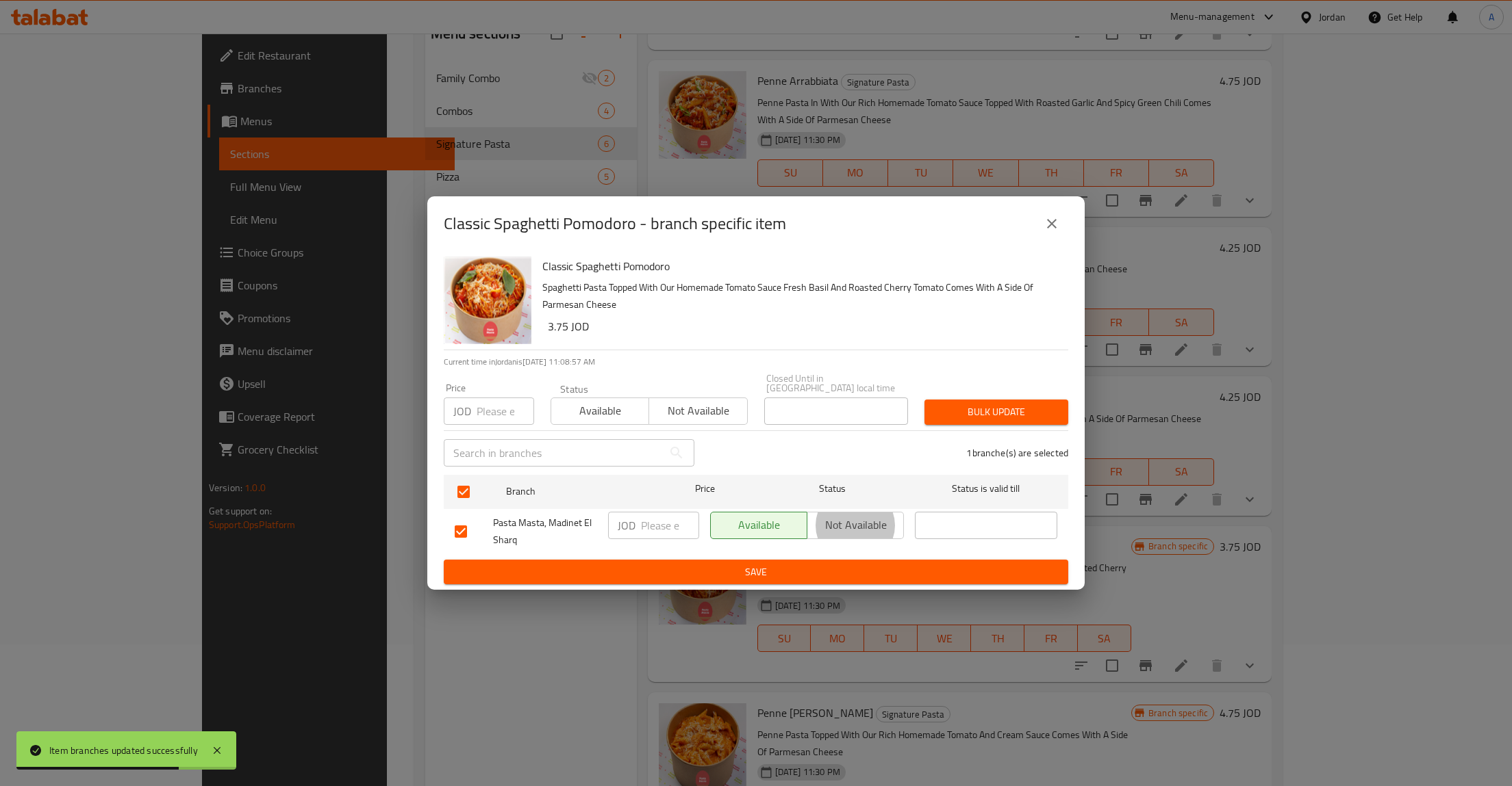
type button "1"
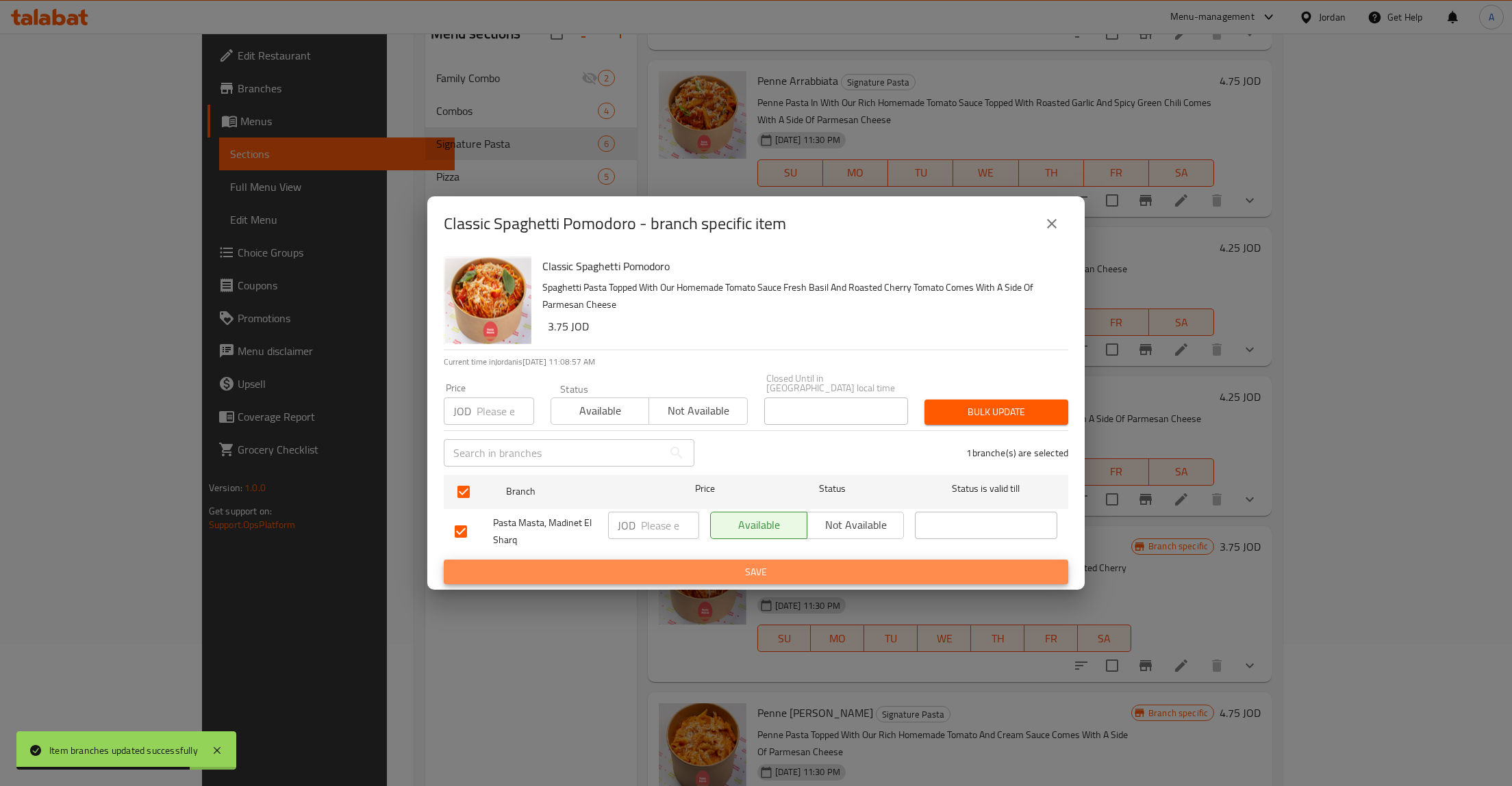
click at [444, 559] on button "Save" at bounding box center [756, 572] width 625 height 26
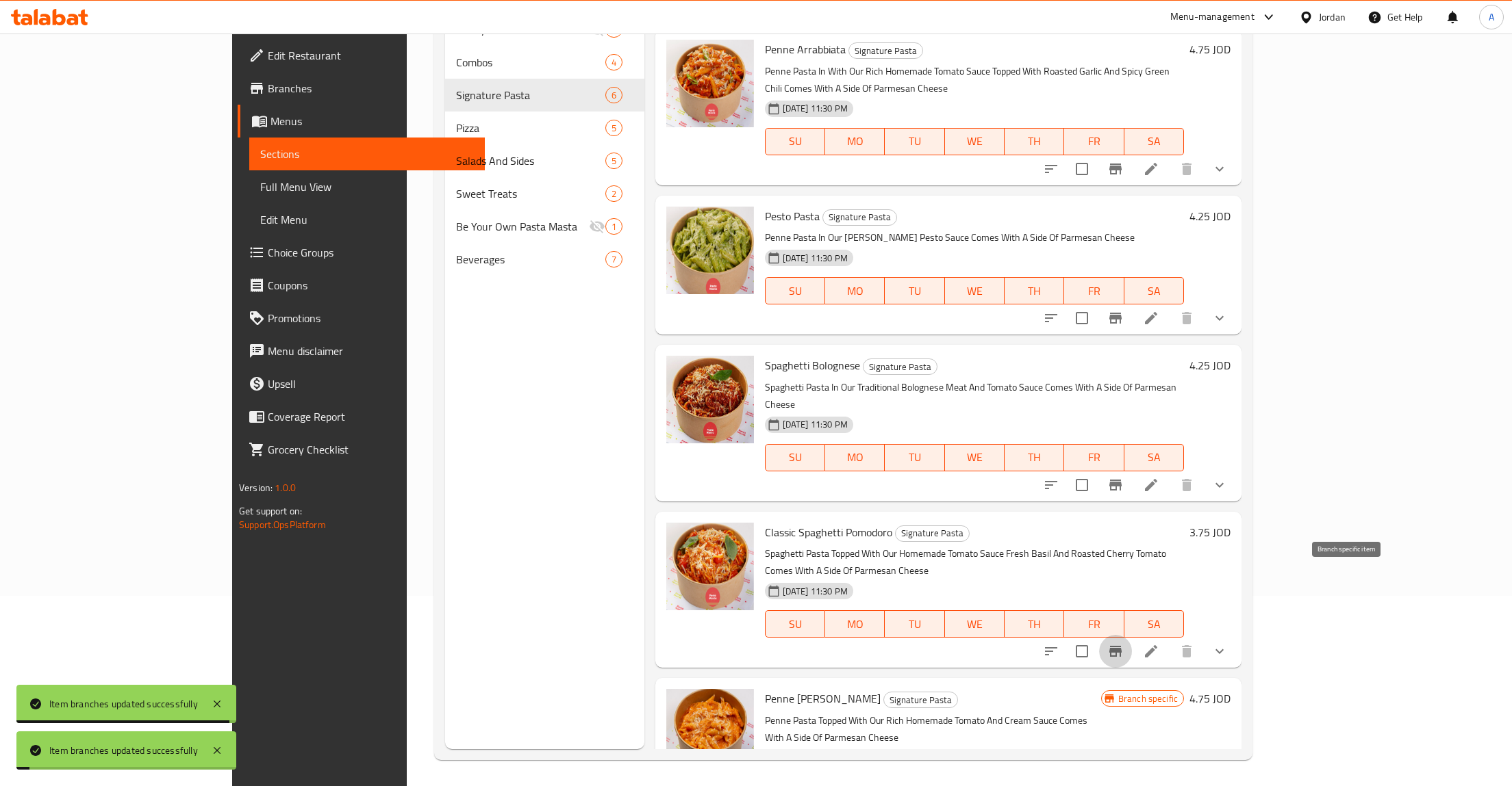
scroll to position [191, 0]
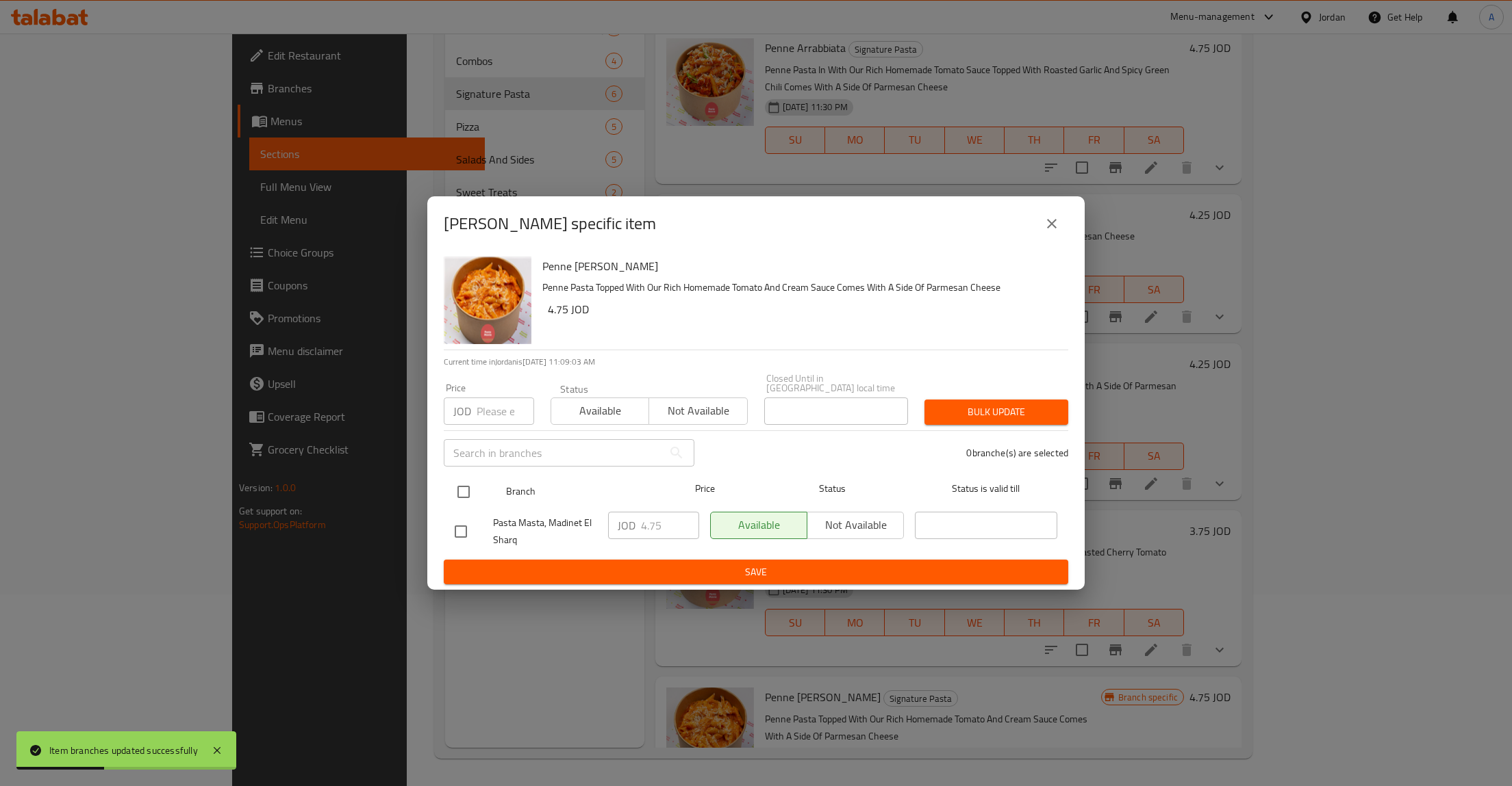
click at [474, 495] on input "checkbox" at bounding box center [464, 492] width 29 height 29
checkbox input "true"
click at [641, 519] on input "4.75" at bounding box center [670, 525] width 58 height 27
type button "0"
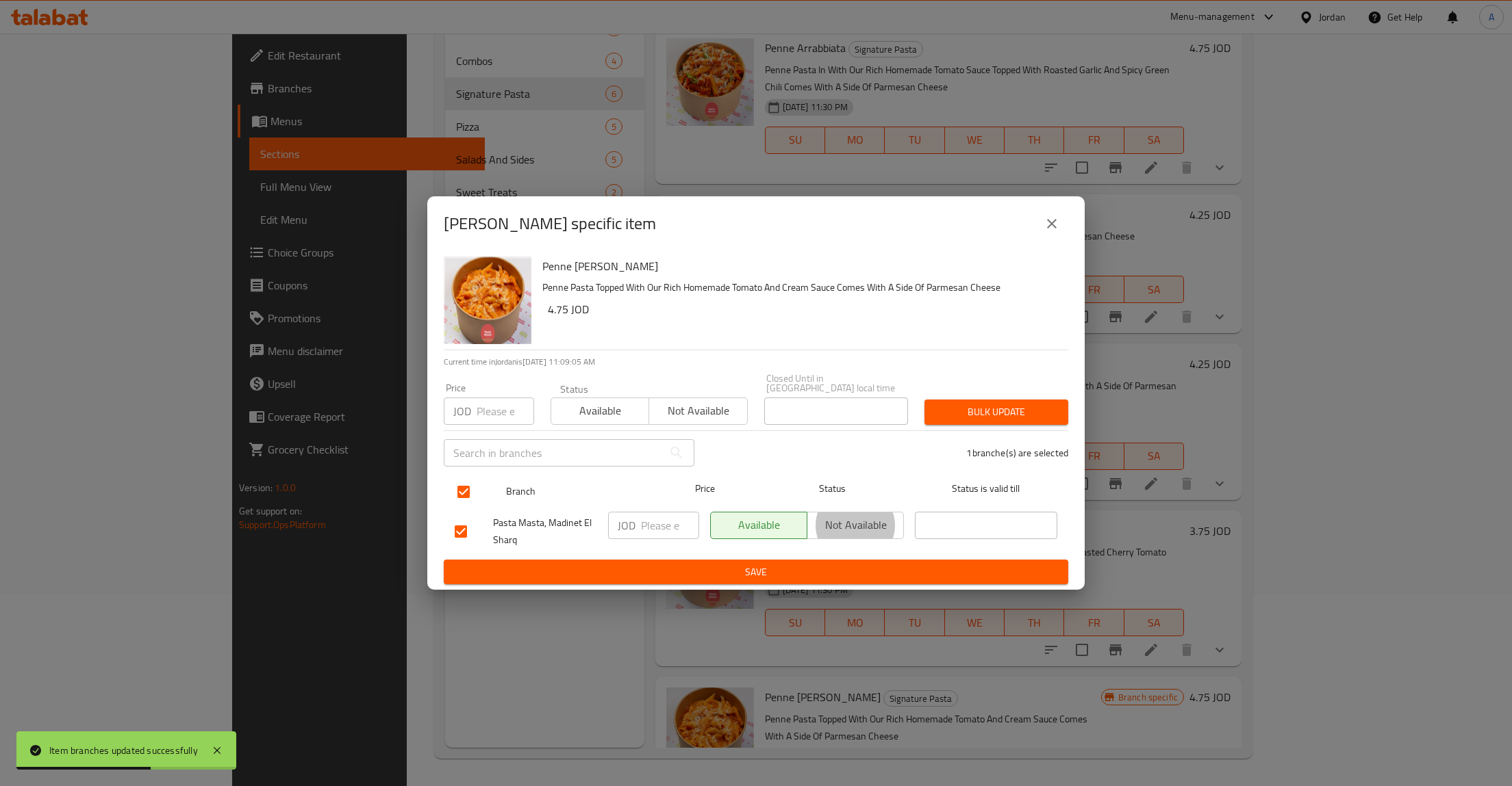
type button "1"
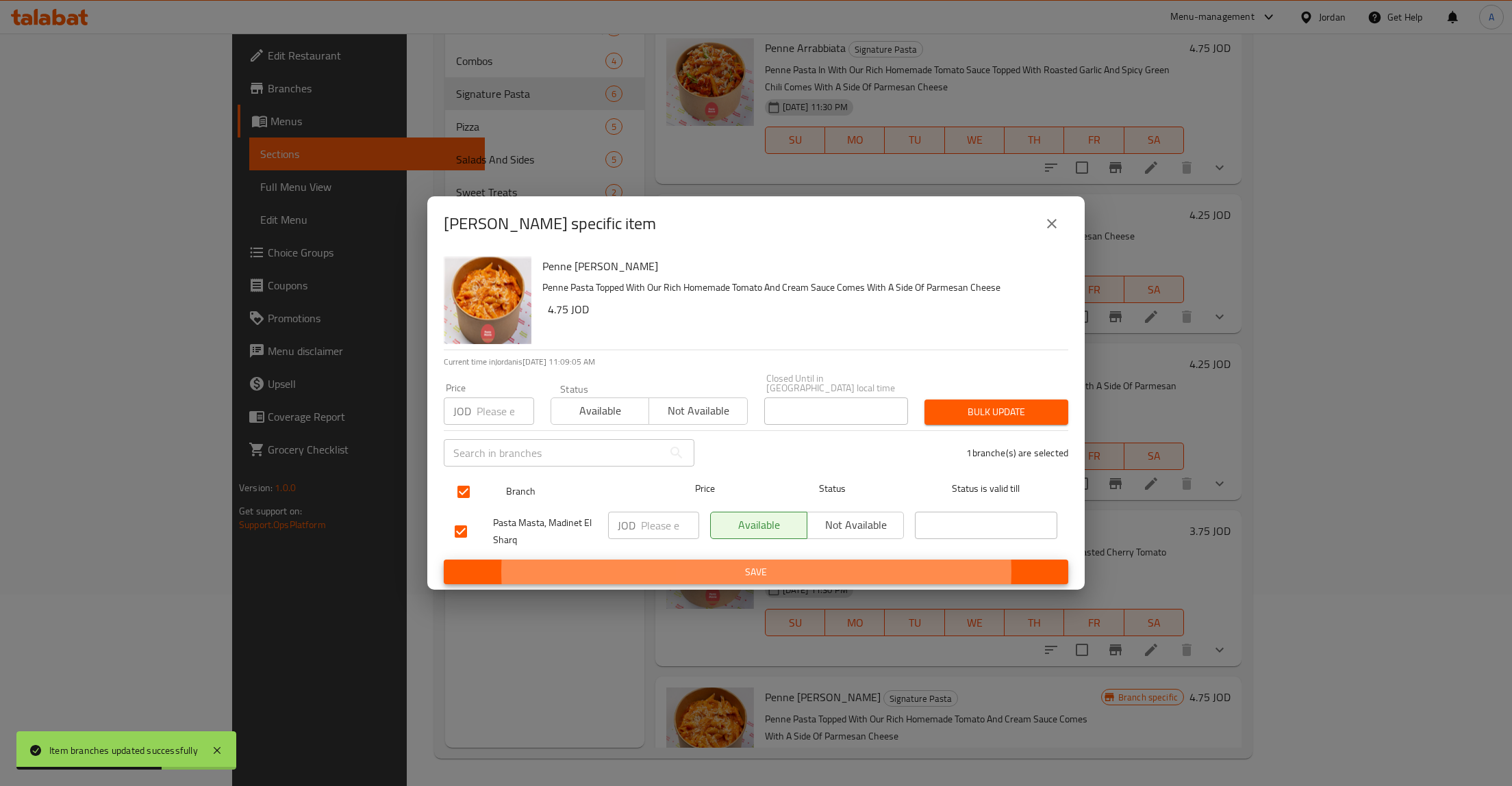
click at [444, 559] on button "Save" at bounding box center [756, 572] width 625 height 26
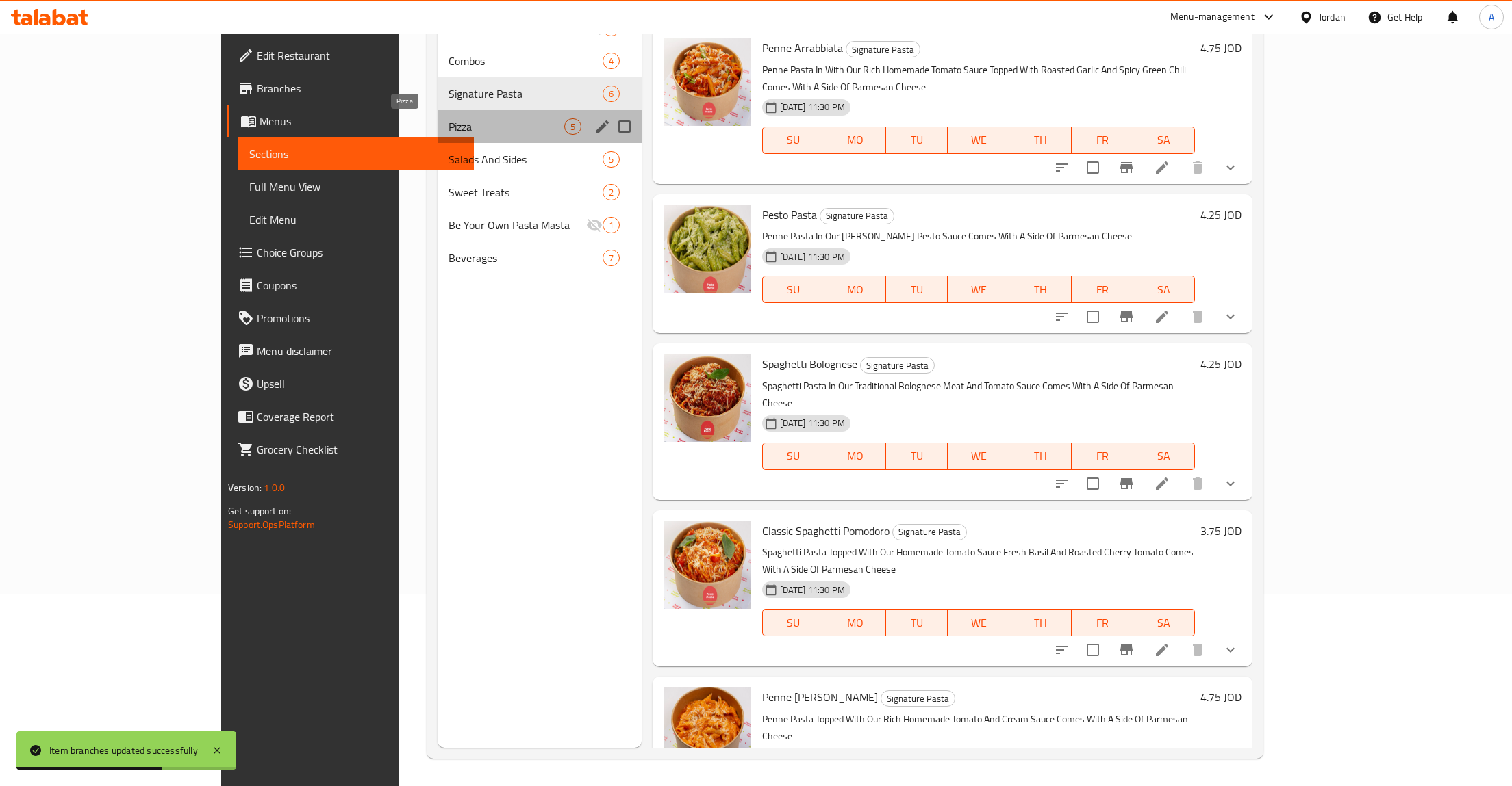
click at [448, 119] on span "Pizza" at bounding box center [506, 126] width 115 height 17
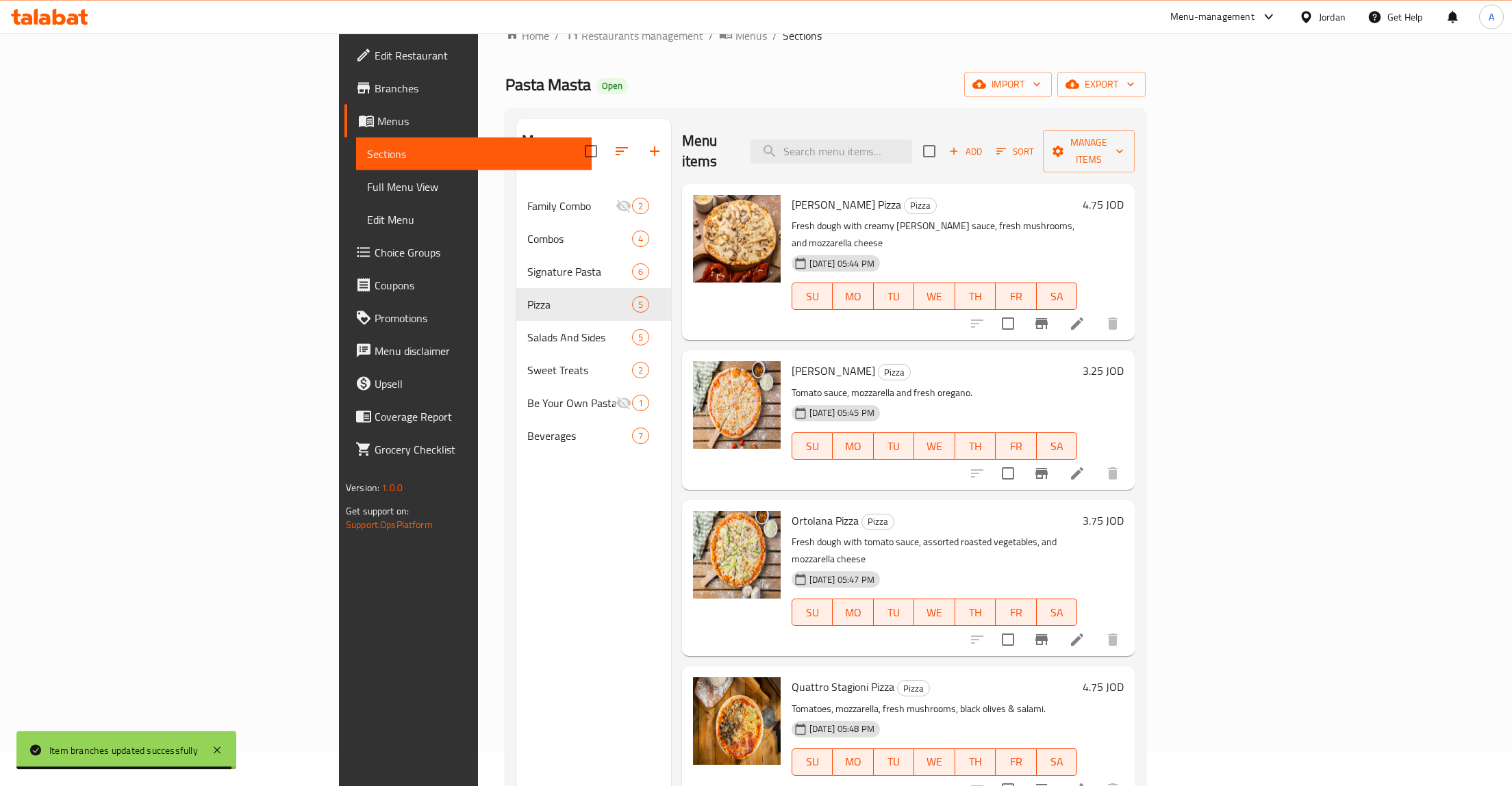
scroll to position [70, 0]
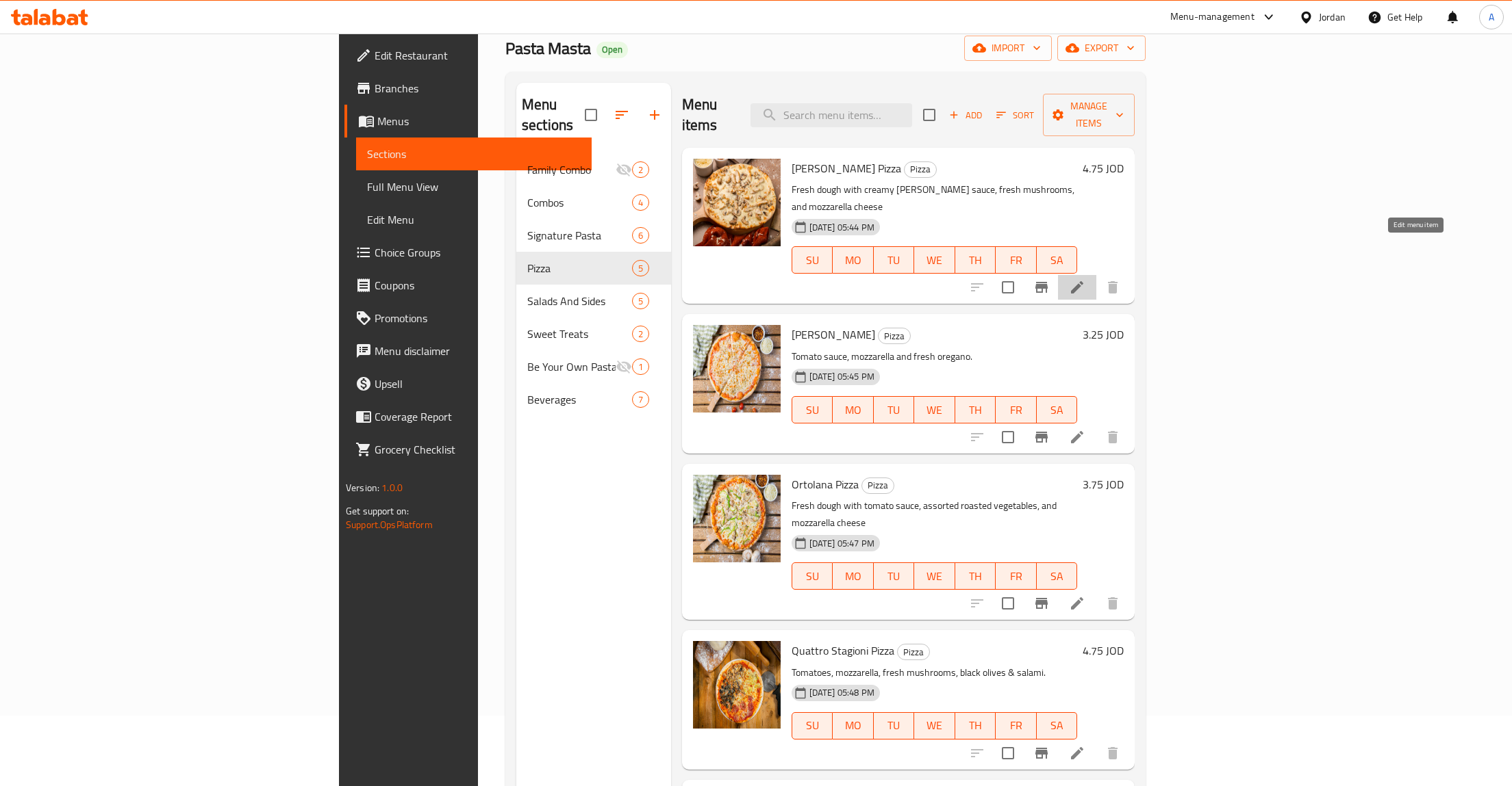
click at [1083, 281] on icon at bounding box center [1076, 287] width 12 height 12
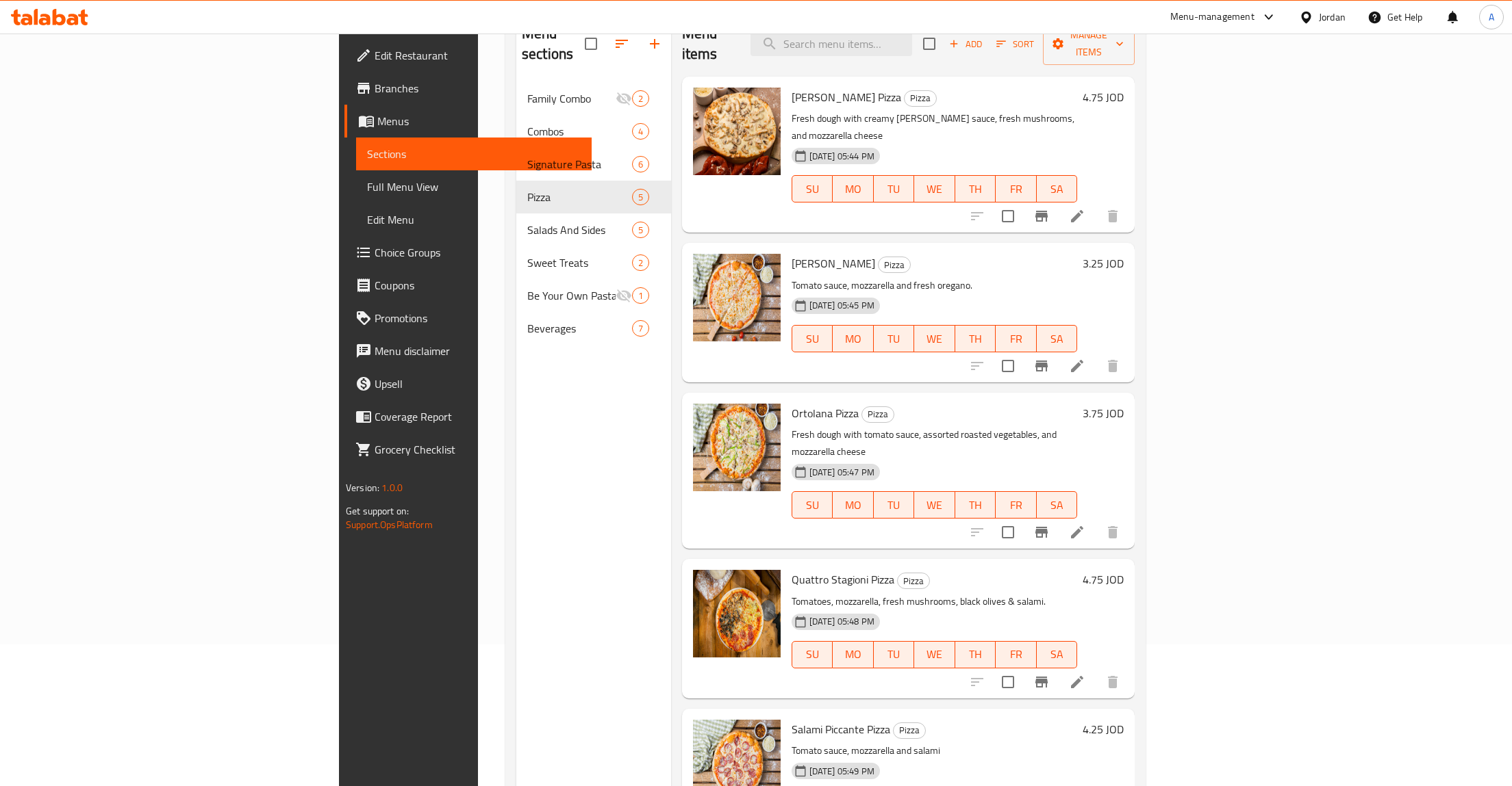
scroll to position [191, 0]
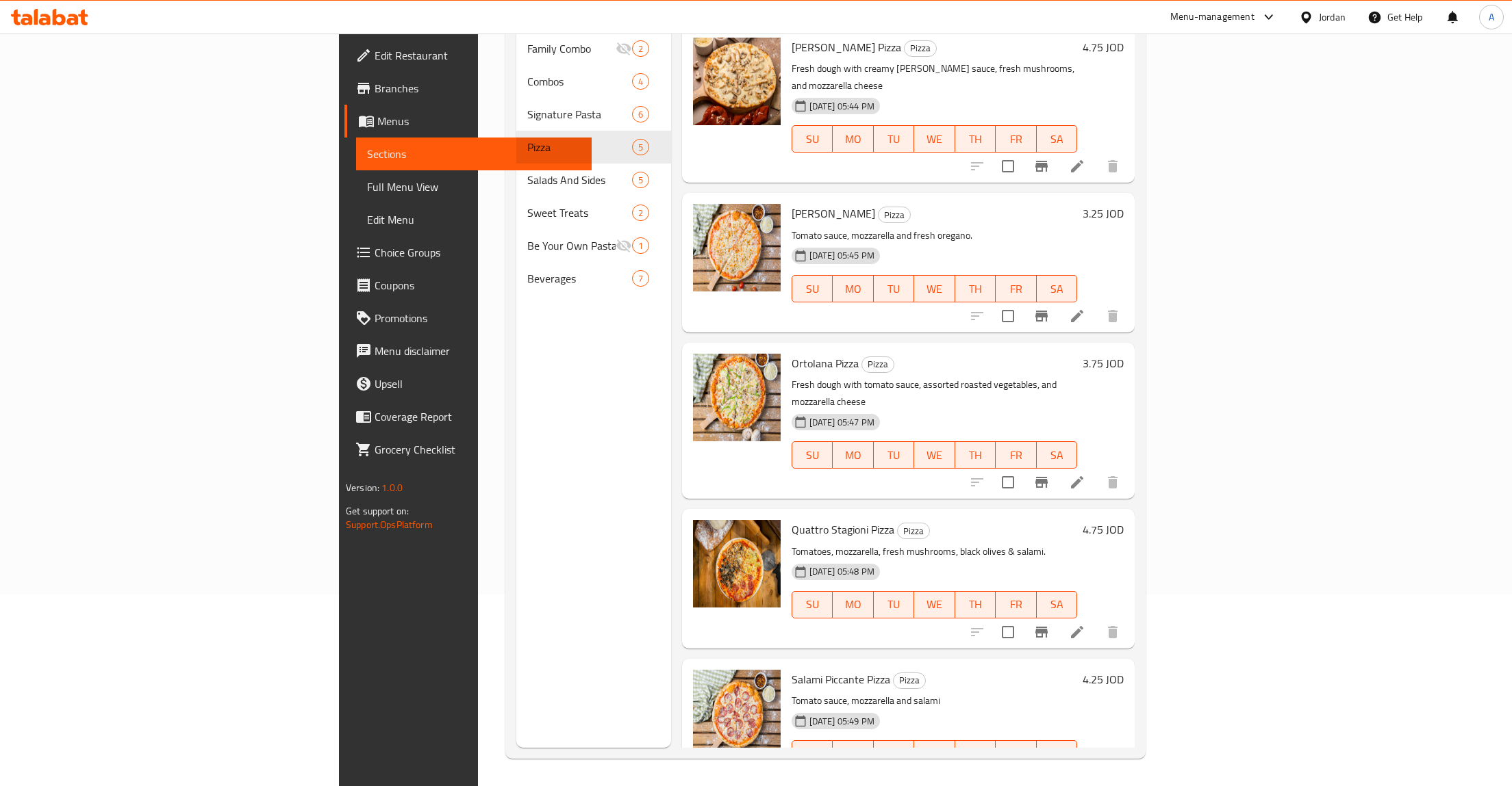
click at [1096, 470] on li at bounding box center [1077, 482] width 38 height 25
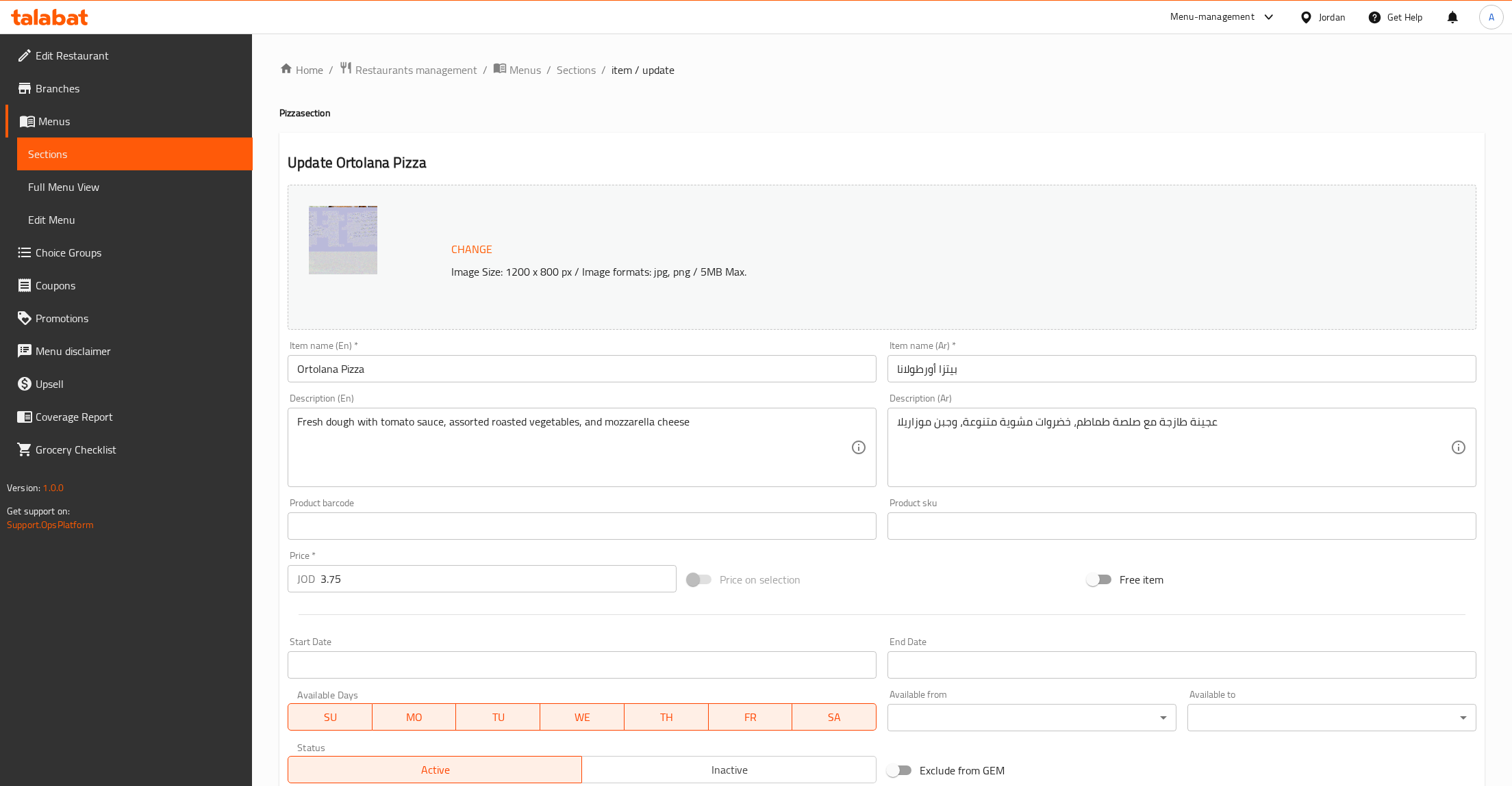
click at [918, 369] on input "بيتزا أورطولانا" at bounding box center [1181, 369] width 589 height 27
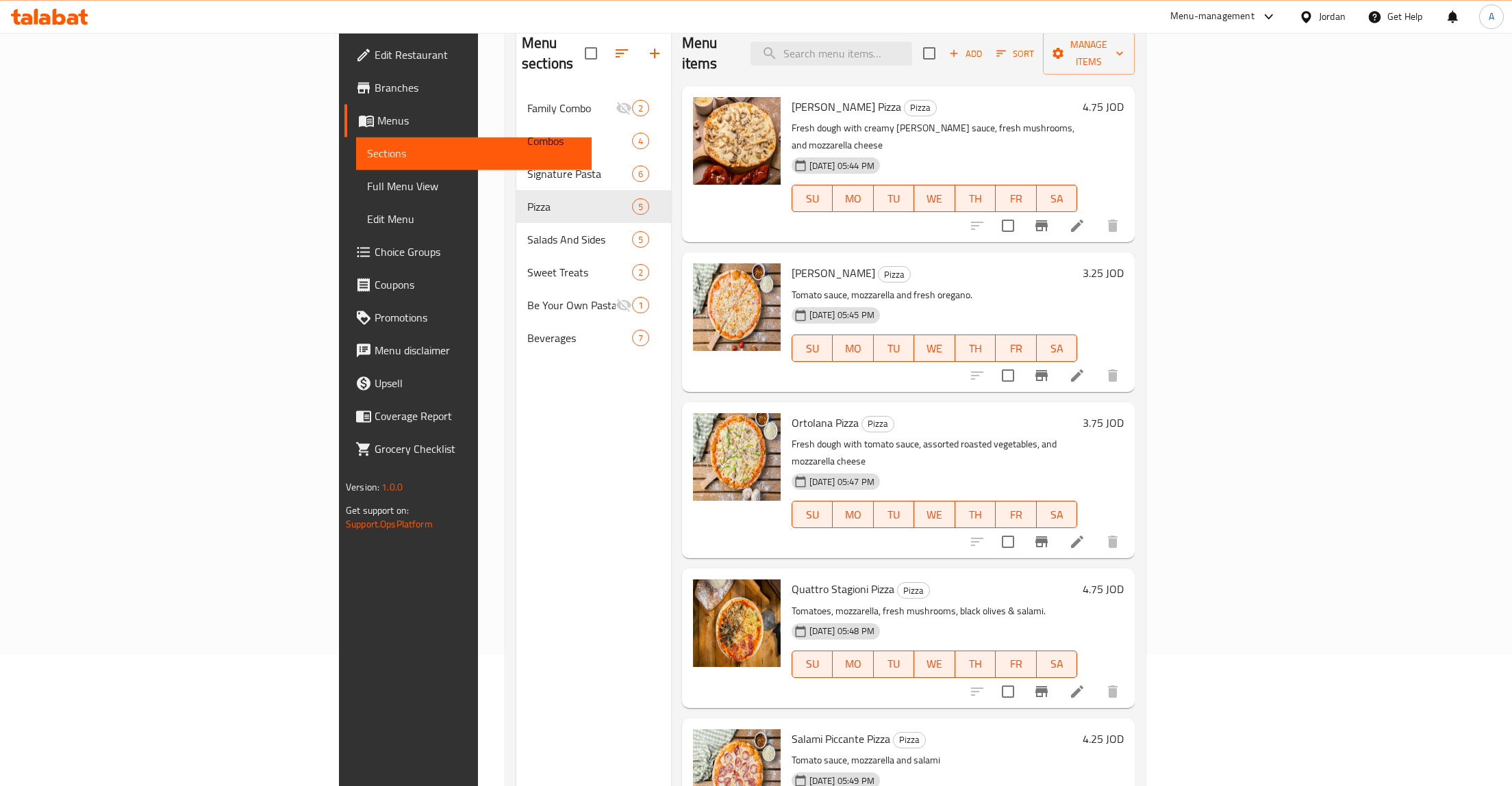
scroll to position [50, 0]
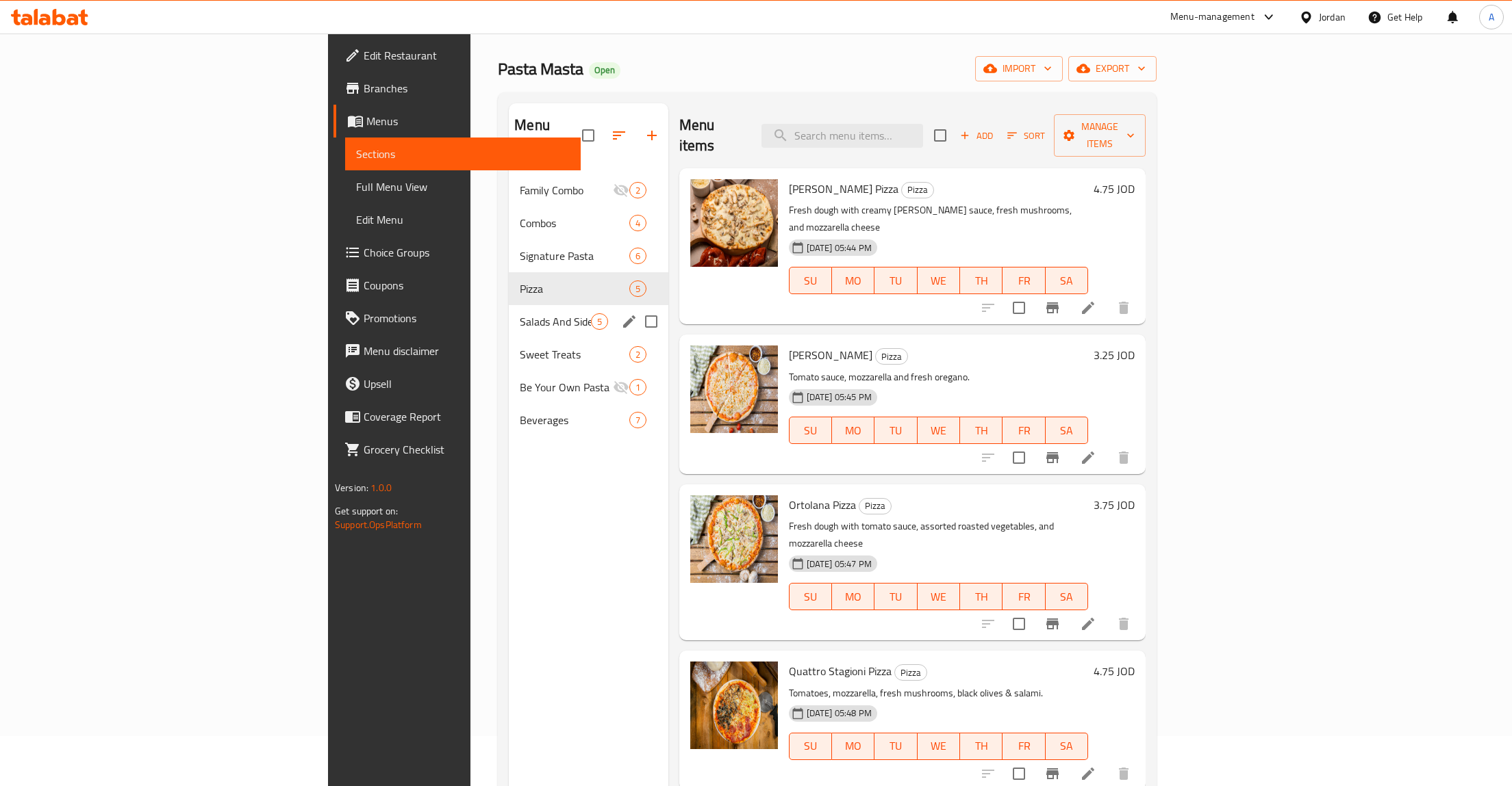
click at [509, 305] on div "Salads And Sides 5" at bounding box center [588, 321] width 159 height 33
